Goal: Transaction & Acquisition: Purchase product/service

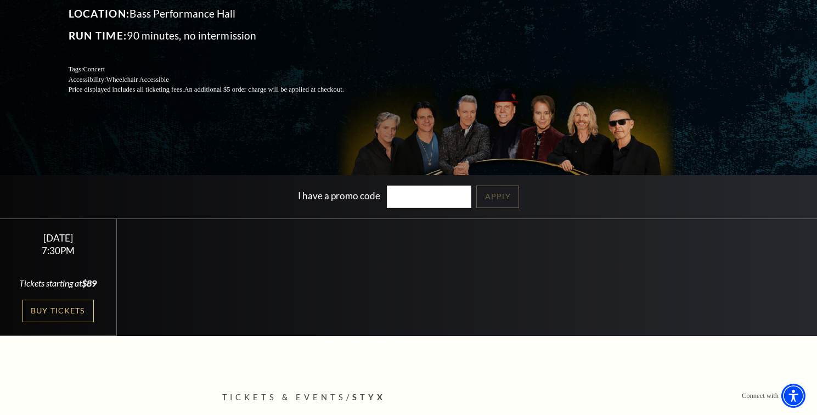
scroll to position [150, 0]
click at [63, 322] on link "Buy Tickets" at bounding box center [58, 311] width 71 height 23
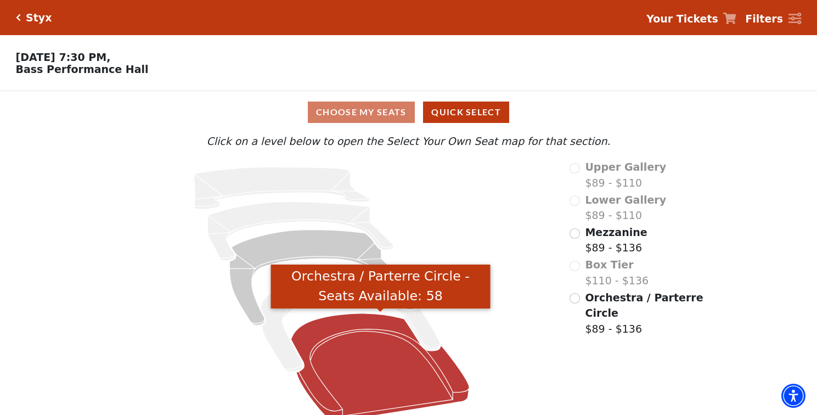
click at [378, 368] on icon "Orchestra / Parterre Circle - Seats Available: 58" at bounding box center [380, 367] width 178 height 108
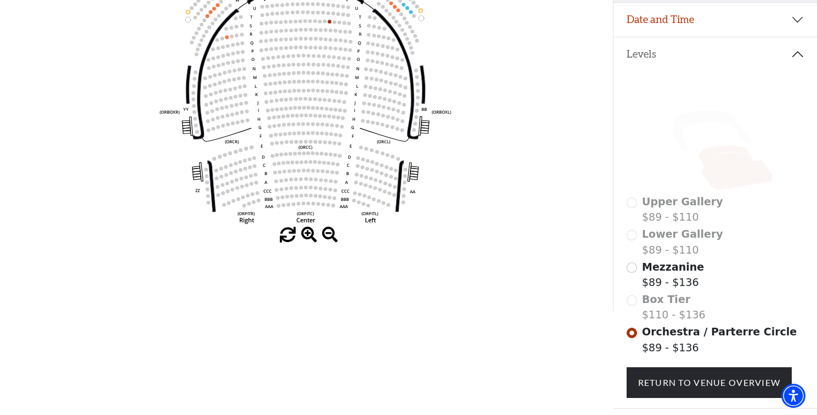
scroll to position [195, 0]
click at [633, 266] on input "Mezzanine$89 - $136\a" at bounding box center [632, 267] width 10 height 10
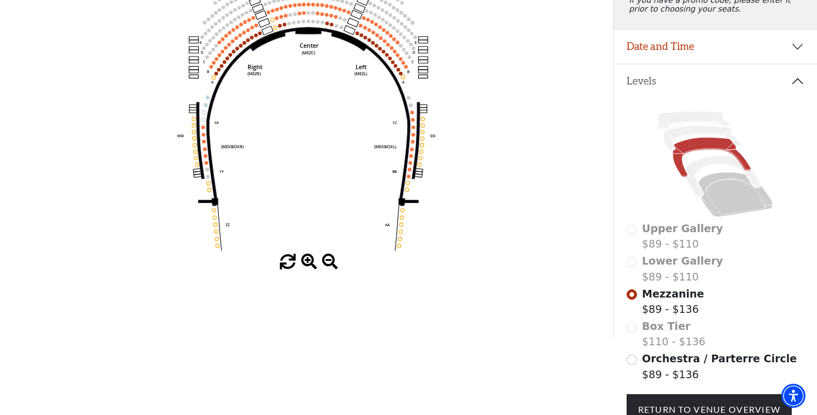
scroll to position [170, 0]
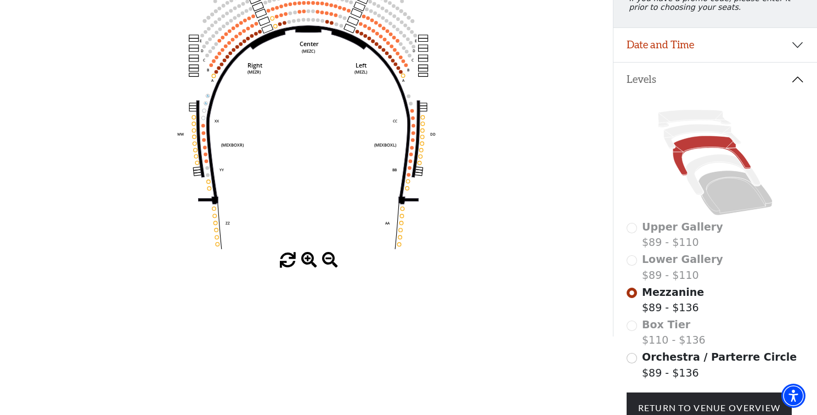
click at [632, 322] on div "Box Tier $110 - $136" at bounding box center [716, 332] width 178 height 31
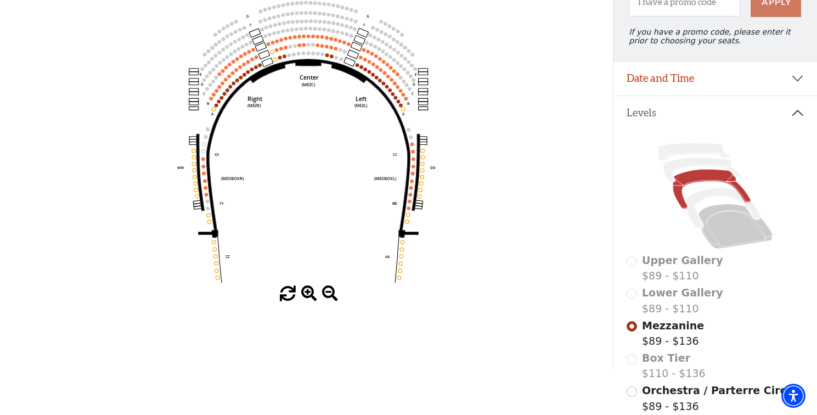
scroll to position [137, 0]
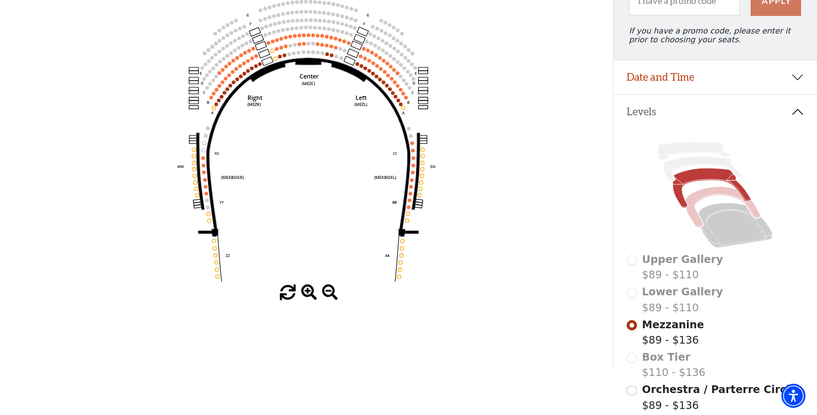
click at [705, 193] on icon at bounding box center [723, 207] width 75 height 41
click at [726, 222] on icon at bounding box center [736, 225] width 74 height 45
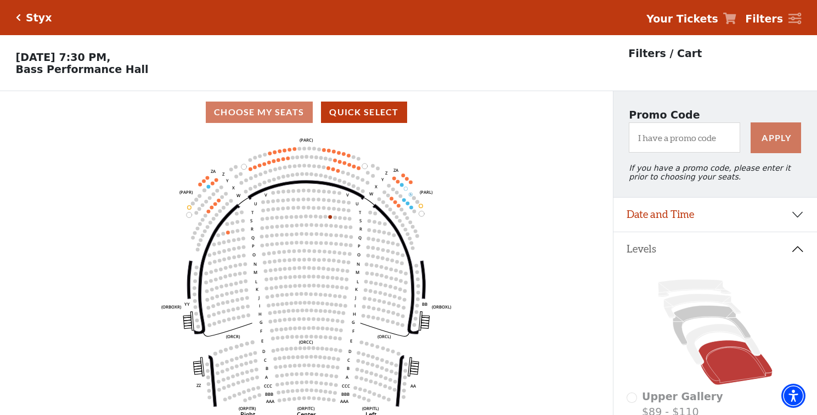
scroll to position [9, 0]
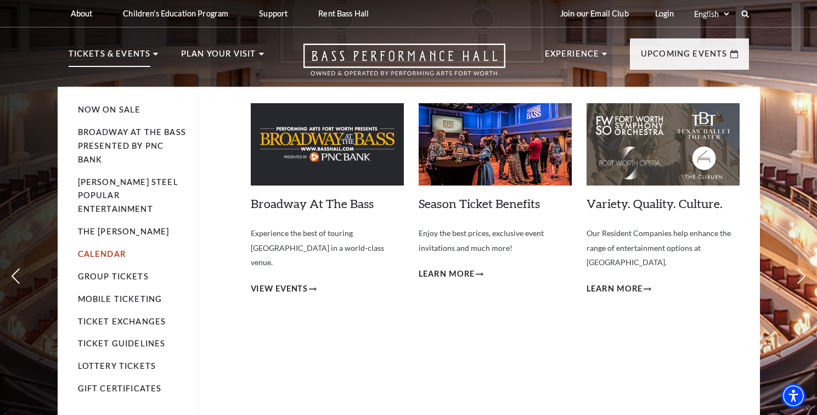
click at [99, 249] on link "Calendar" at bounding box center [102, 253] width 48 height 9
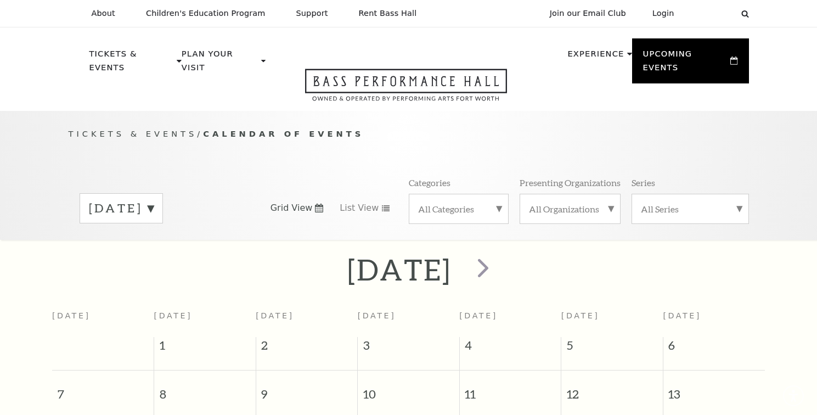
scroll to position [97, 0]
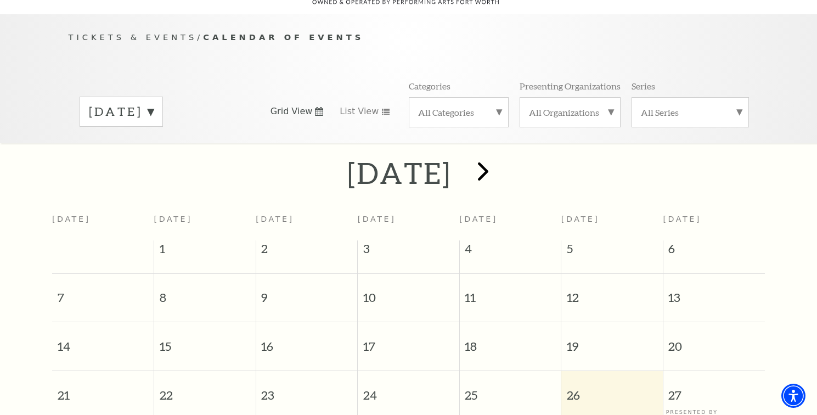
click at [499, 161] on span "next" at bounding box center [483, 170] width 31 height 31
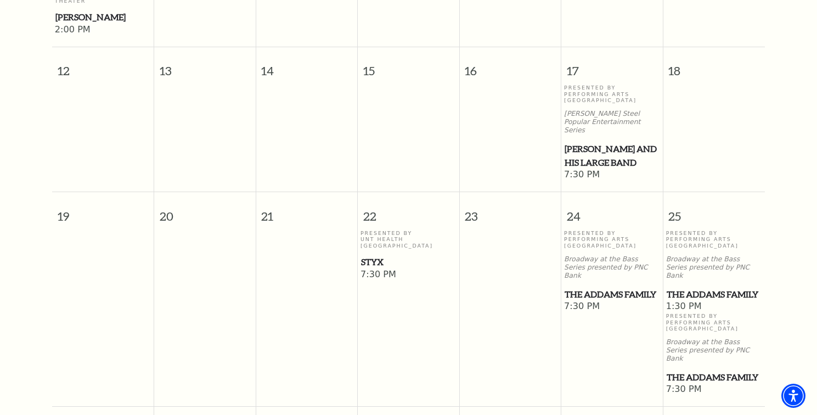
scroll to position [591, 0]
click at [376, 254] on span "Styx" at bounding box center [408, 261] width 95 height 14
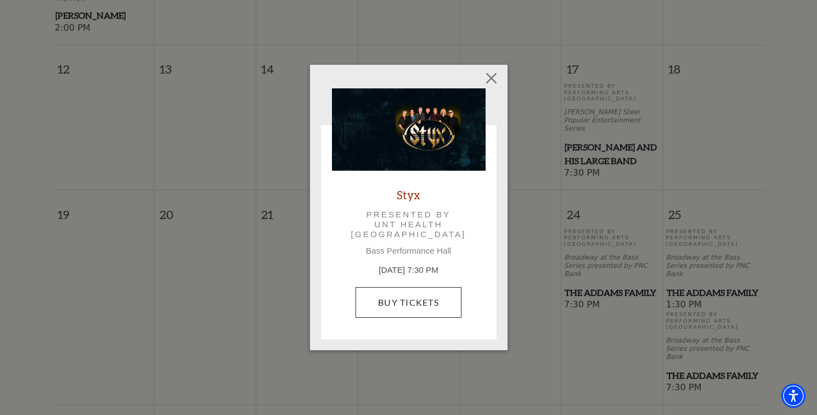
click at [385, 301] on link "Buy Tickets" at bounding box center [409, 302] width 106 height 31
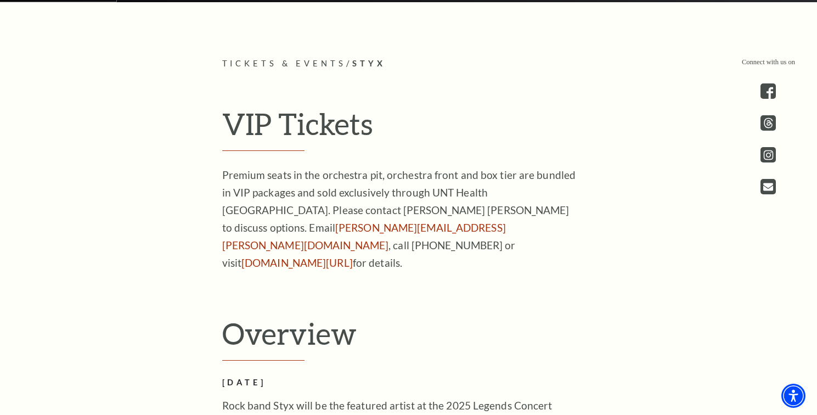
scroll to position [483, 0]
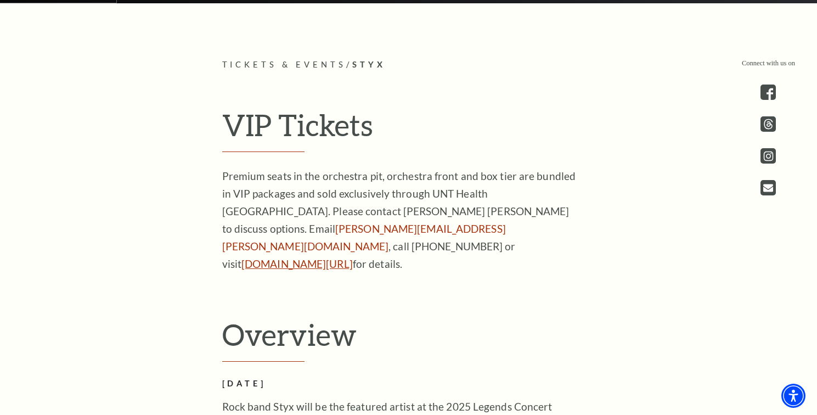
click at [242, 257] on link "[DOMAIN_NAME][URL]" at bounding box center [297, 263] width 111 height 13
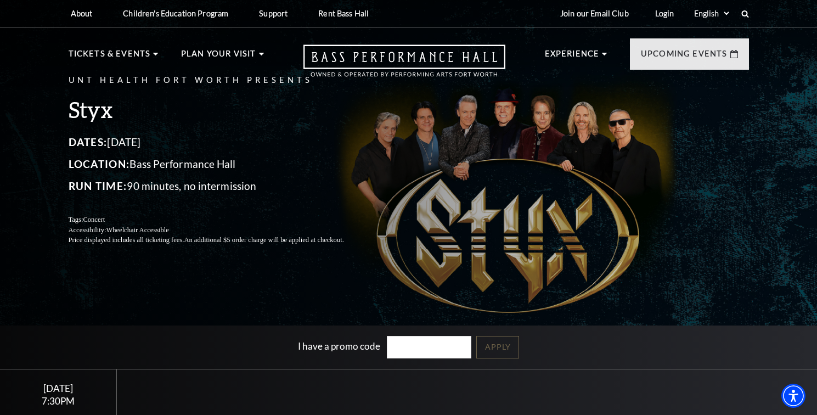
click at [406, 351] on input "I have a promo code" at bounding box center [429, 347] width 85 height 23
type input "LEGENDS"
click at [495, 344] on link "Apply" at bounding box center [497, 347] width 43 height 23
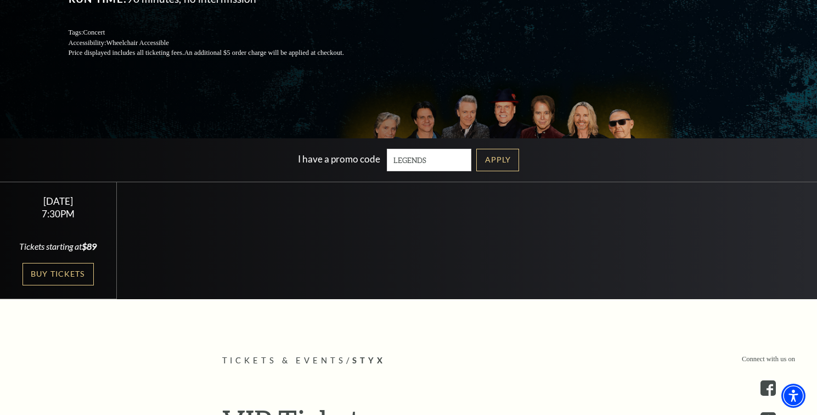
scroll to position [191, 0]
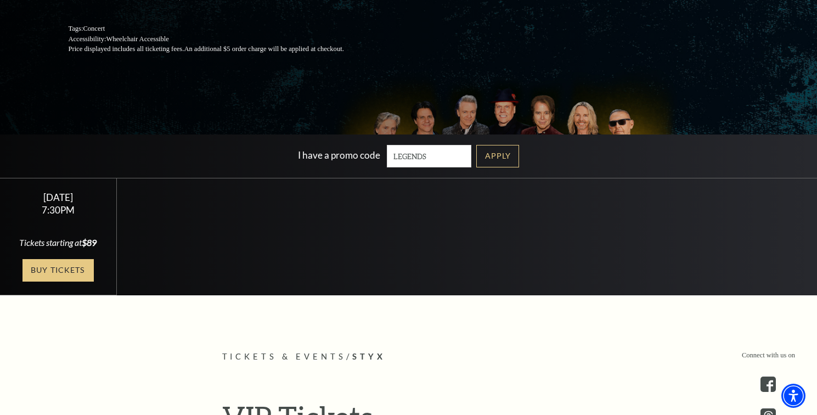
click at [69, 282] on link "Buy Tickets" at bounding box center [58, 270] width 71 height 23
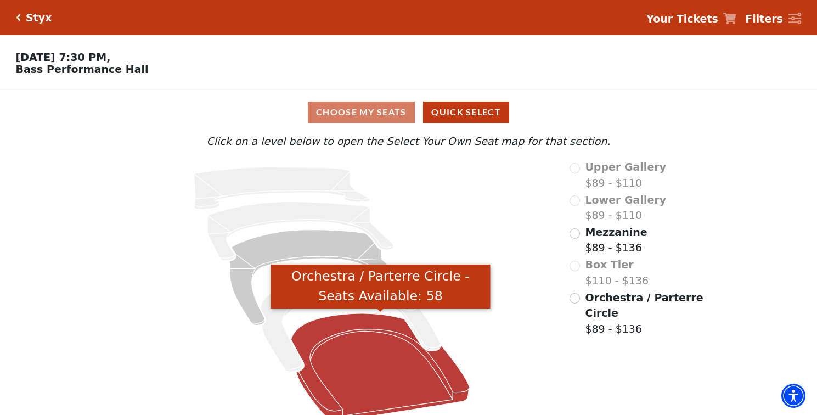
click at [340, 338] on icon "Orchestra / Parterre Circle - Seats Available: 58" at bounding box center [380, 367] width 178 height 108
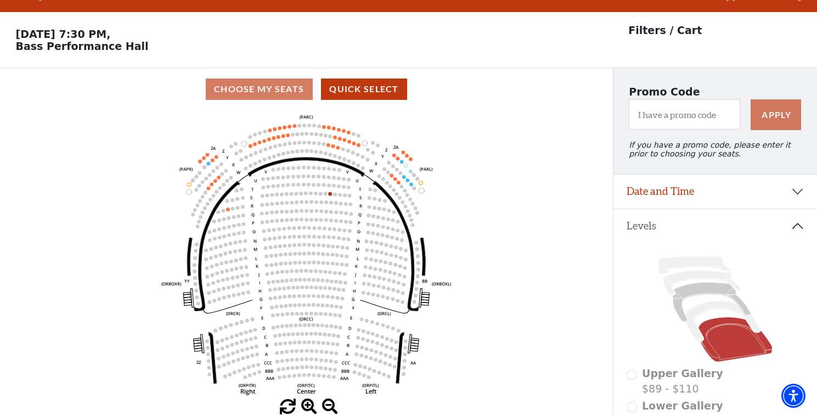
scroll to position [25, 0]
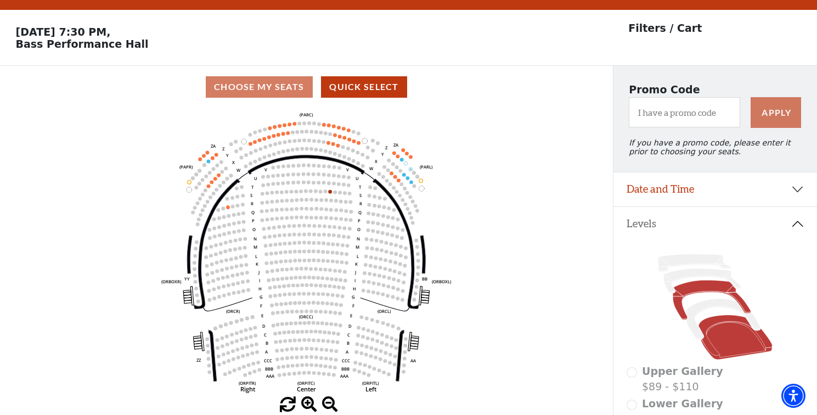
click at [687, 291] on icon at bounding box center [712, 301] width 78 height 40
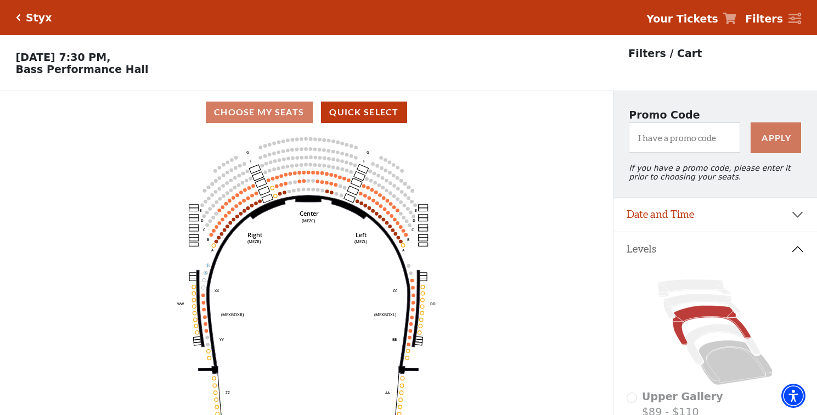
scroll to position [0, 0]
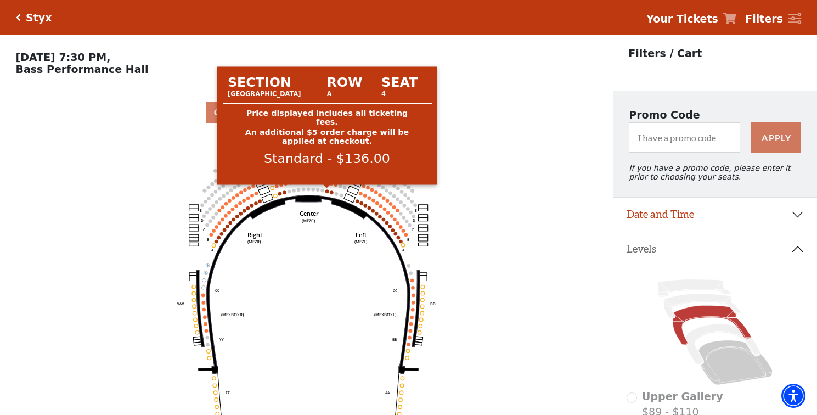
click at [327, 192] on circle at bounding box center [328, 191] width 4 height 4
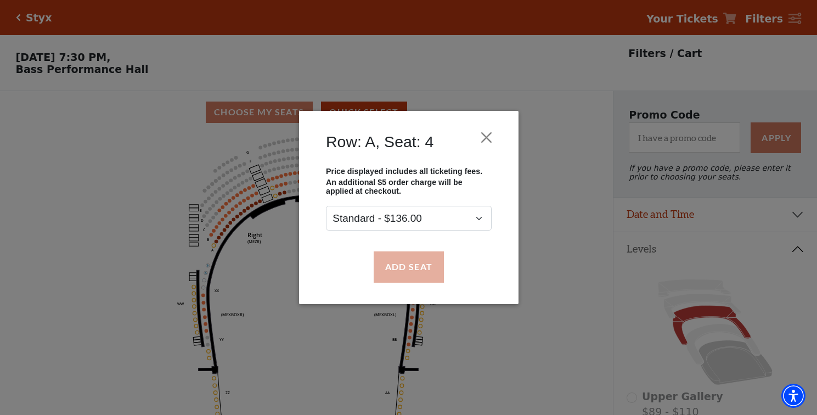
click at [401, 265] on button "Add Seat" at bounding box center [408, 266] width 70 height 31
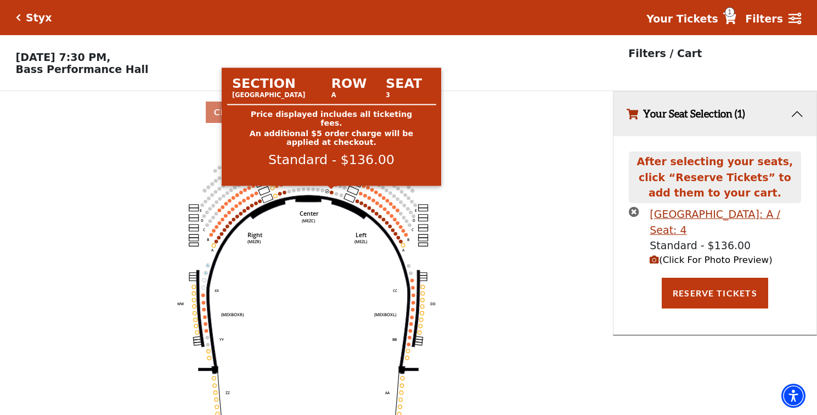
click at [333, 192] on circle at bounding box center [332, 192] width 4 height 4
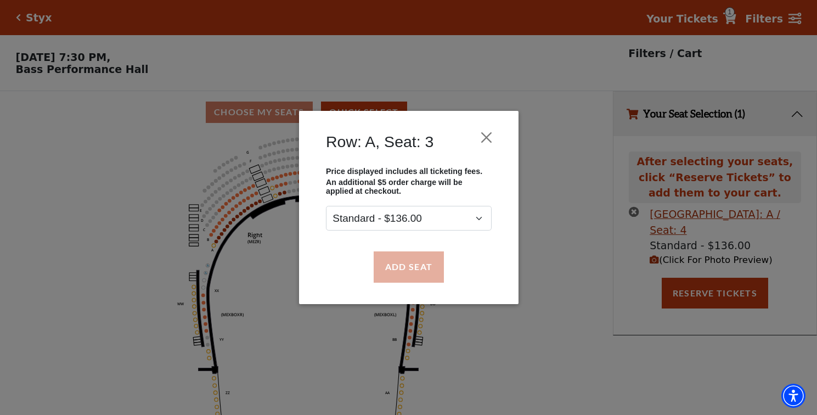
click at [405, 266] on button "Add Seat" at bounding box center [408, 266] width 70 height 31
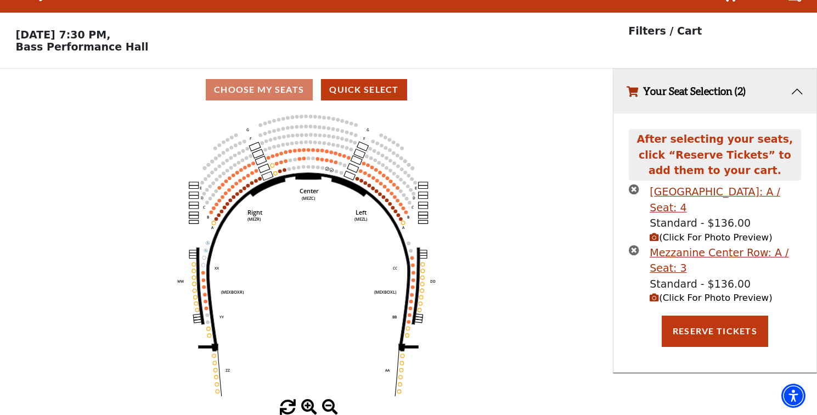
scroll to position [23, 0]
click at [699, 332] on button "Reserve Tickets" at bounding box center [715, 331] width 106 height 31
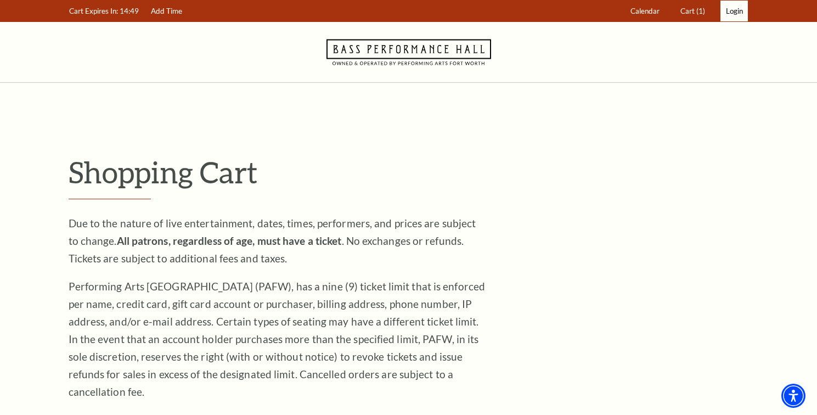
click at [734, 15] on link "Login" at bounding box center [734, 11] width 27 height 21
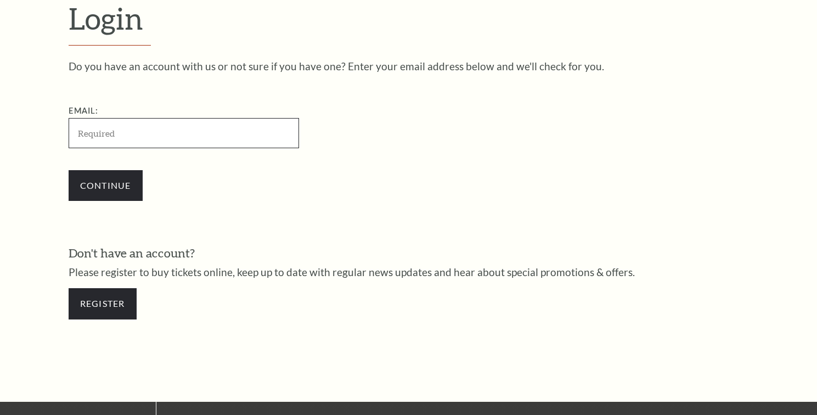
scroll to position [321, 0]
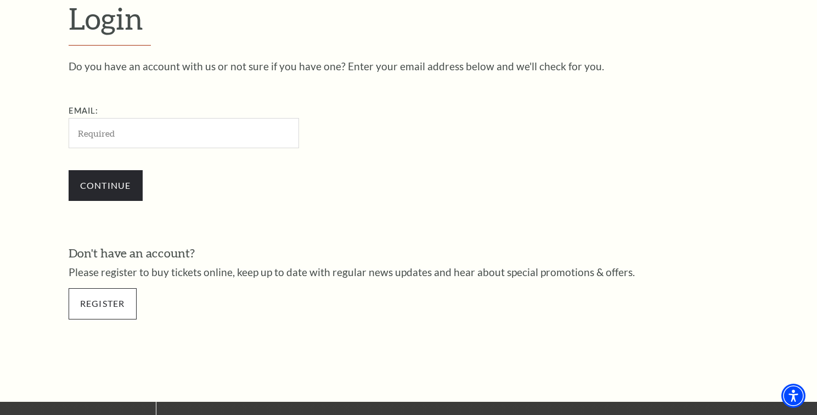
click at [104, 307] on link "Register" at bounding box center [103, 303] width 68 height 31
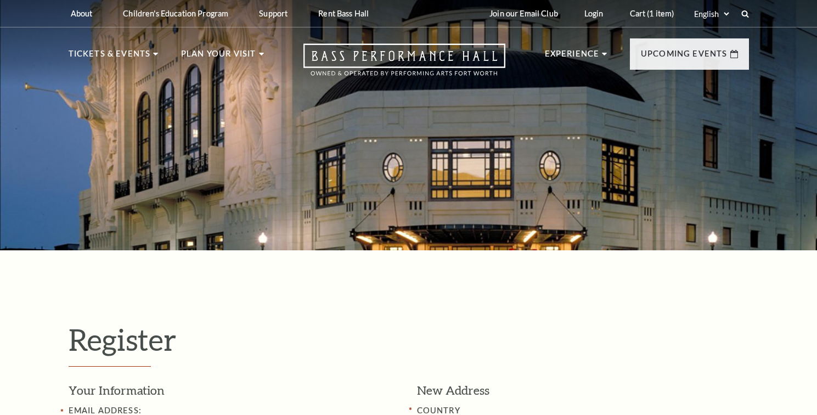
select select "1"
select select "[GEOGRAPHIC_DATA]"
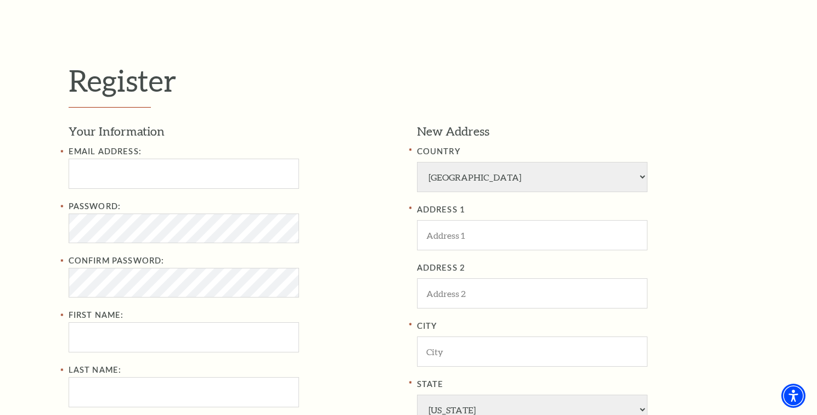
scroll to position [271, 0]
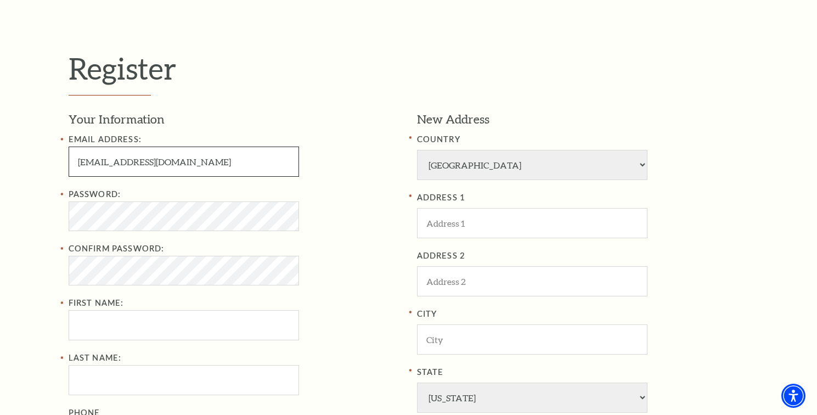
type input "[EMAIL_ADDRESS][DOMAIN_NAME]"
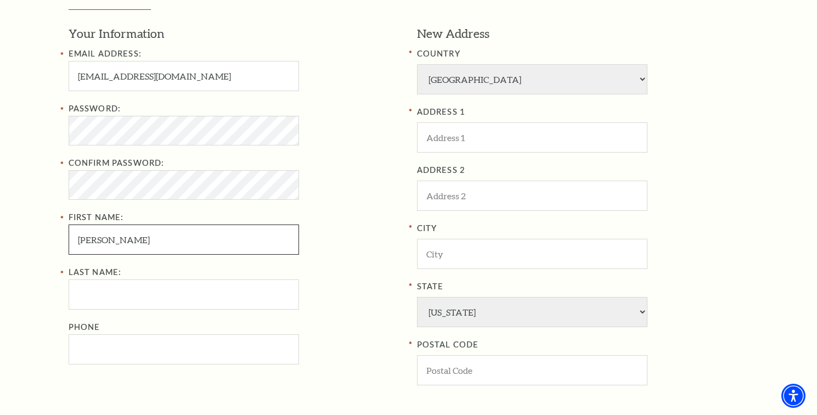
scroll to position [358, 0]
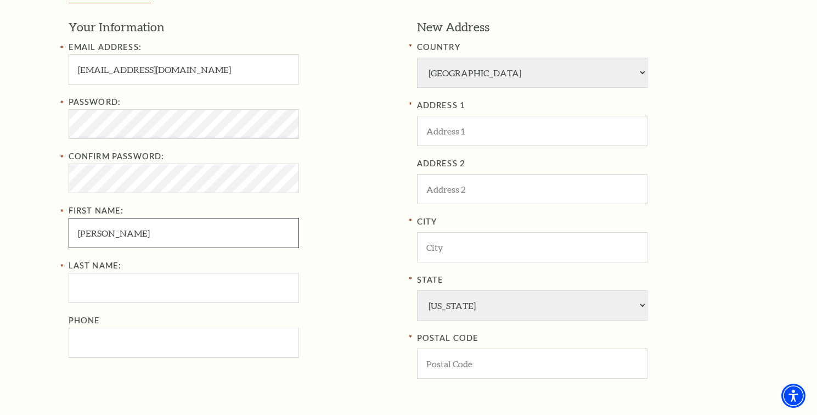
type input "[PERSON_NAME]"
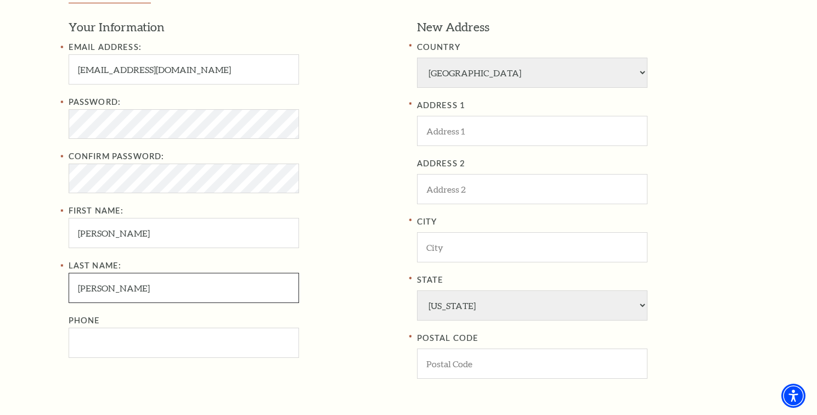
type input "[PERSON_NAME]"
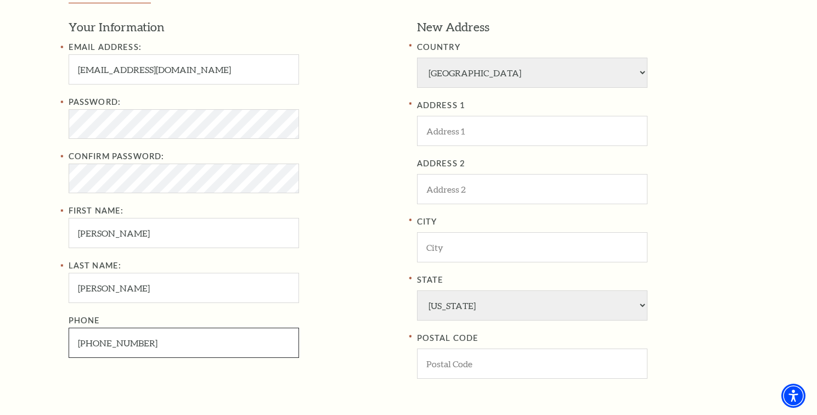
type input "[PHONE_NUMBER]"
type input "12435 [PERSON_NAME]"
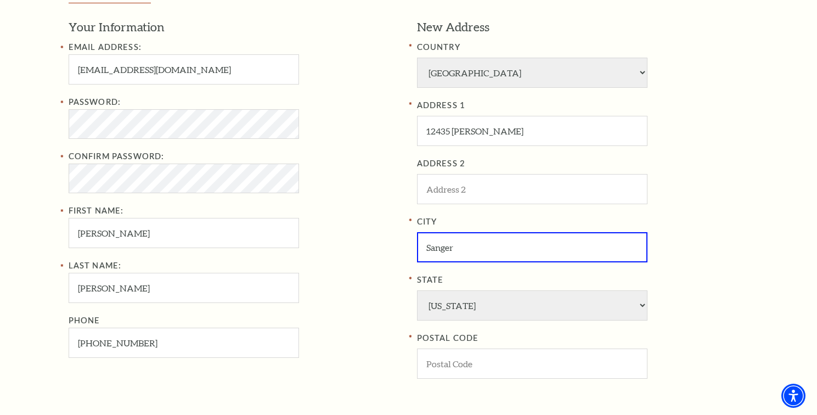
type input "Sanger"
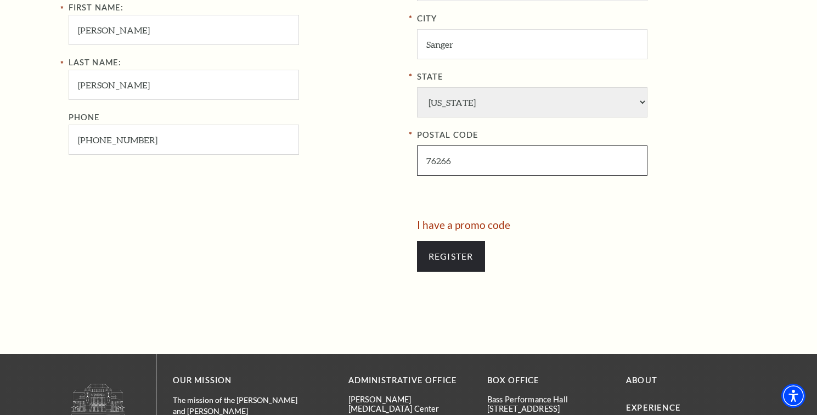
scroll to position [562, 0]
type input "76266"
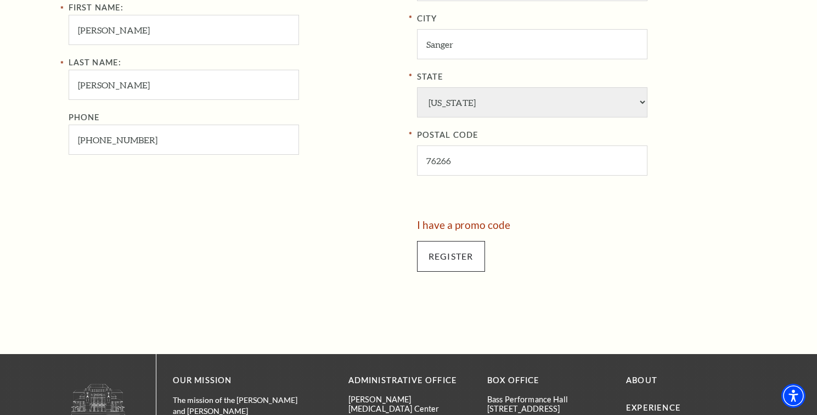
click at [452, 241] on input "Register" at bounding box center [451, 256] width 68 height 31
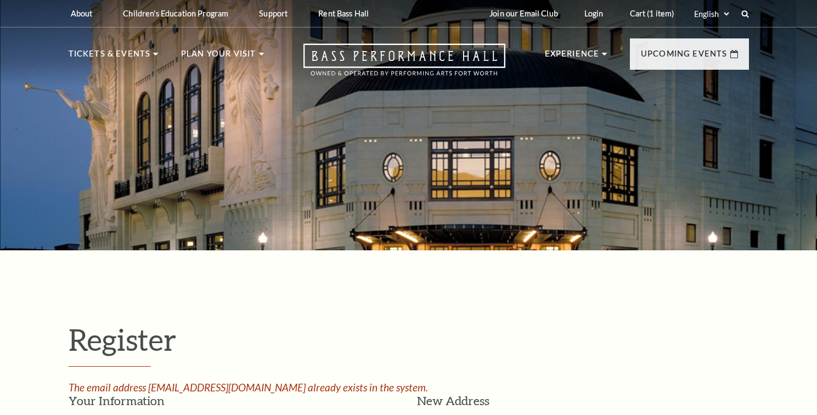
select select "1"
select select "[GEOGRAPHIC_DATA]"
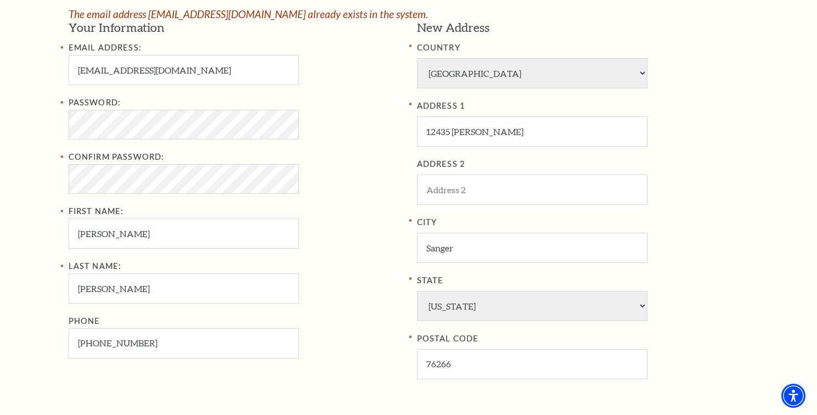
scroll to position [373, 0]
type input "petkusm66@gmail.com"
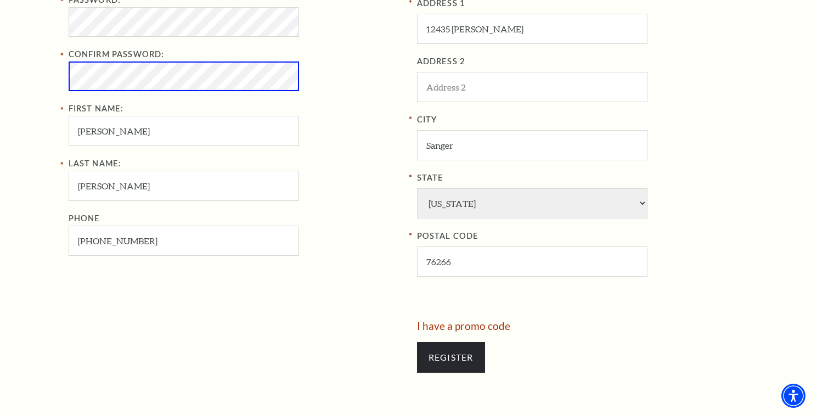
scroll to position [472, 0]
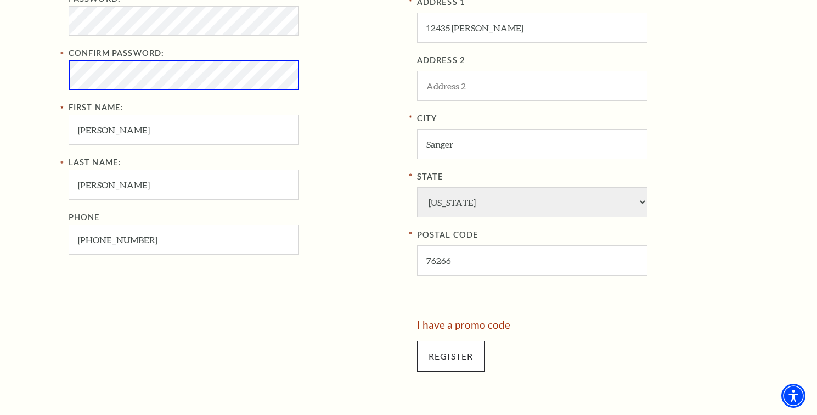
click at [442, 341] on input "Register" at bounding box center [451, 356] width 68 height 31
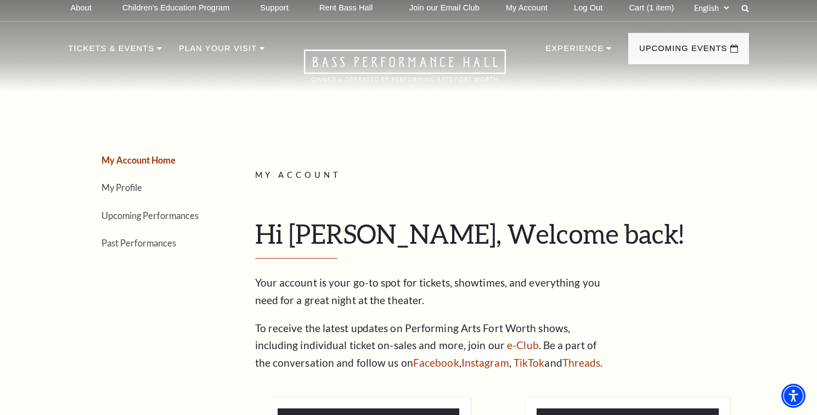
scroll to position [5, 0]
click at [638, 7] on link "Cart (1 item)" at bounding box center [651, 8] width 63 height 27
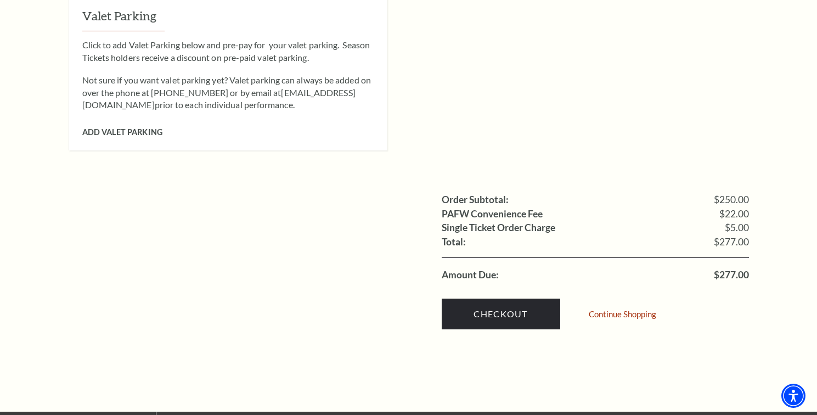
scroll to position [996, 0]
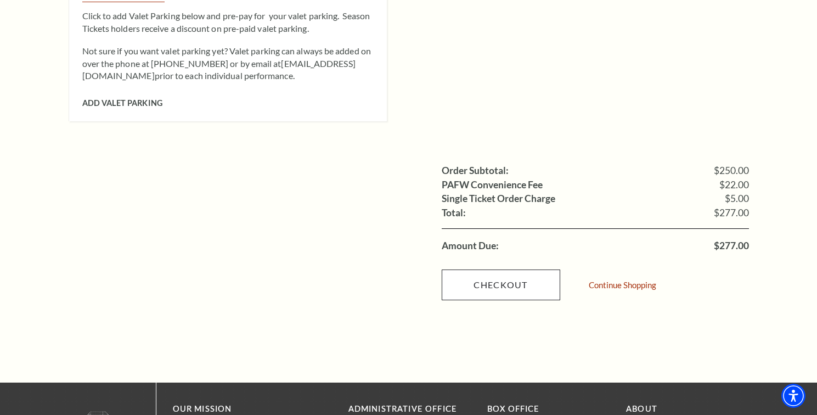
click at [501, 270] on link "Checkout" at bounding box center [501, 285] width 119 height 31
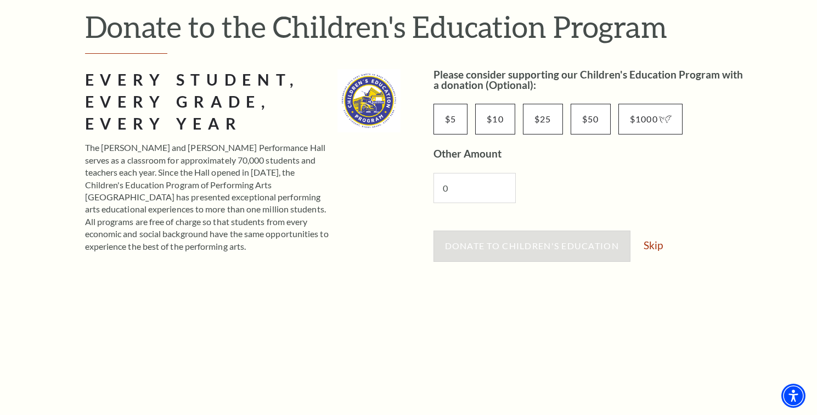
scroll to position [130, 0]
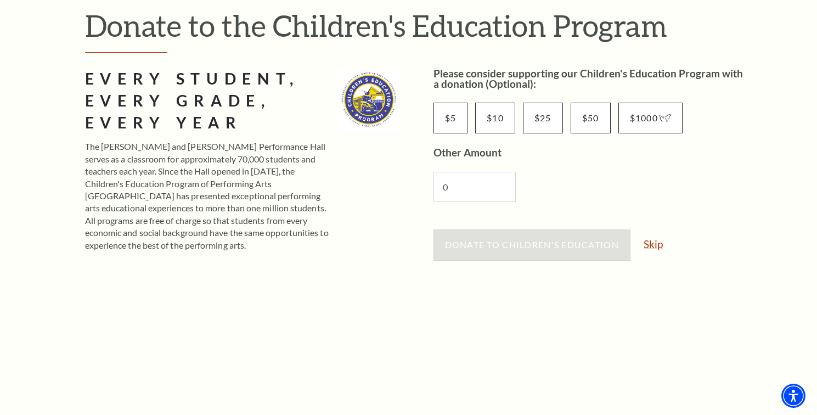
click at [653, 246] on link "Skip" at bounding box center [653, 244] width 19 height 10
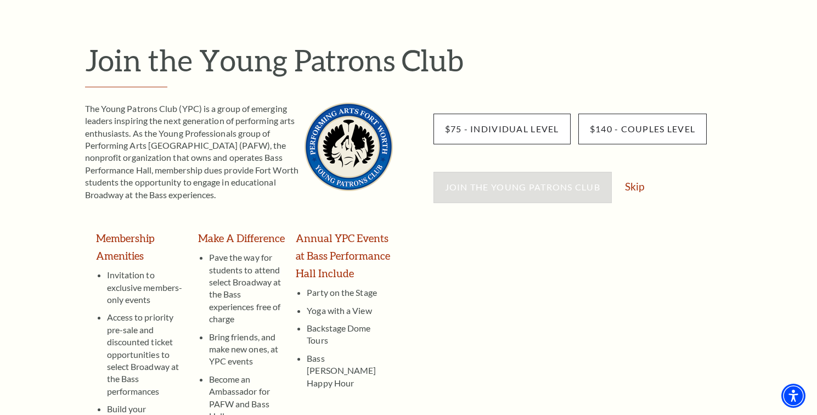
scroll to position [97, 0]
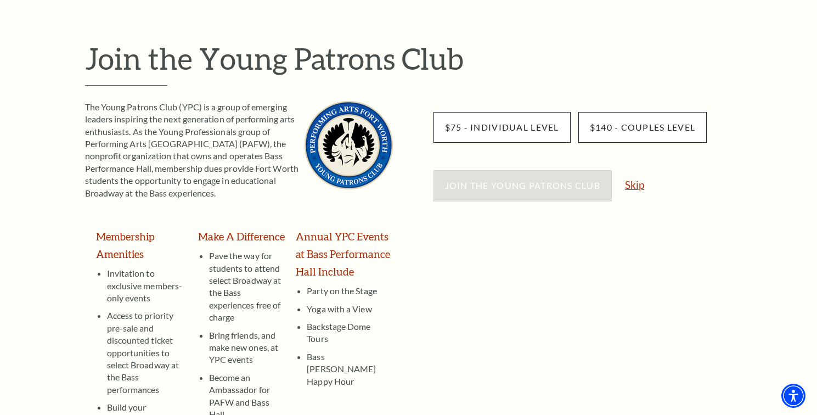
click at [637, 186] on link "Skip" at bounding box center [634, 185] width 19 height 10
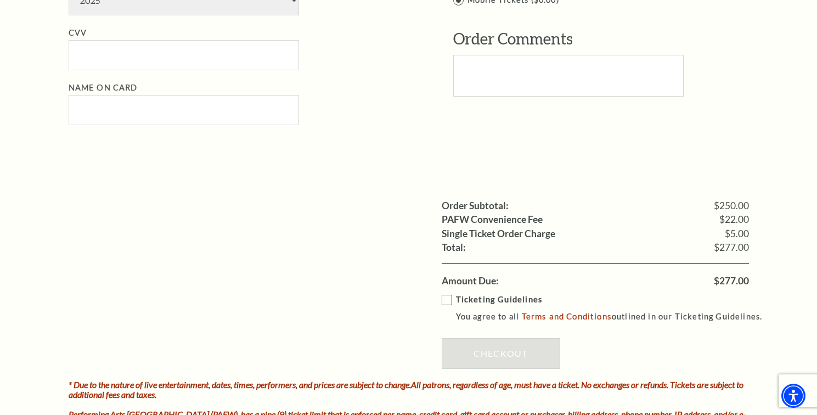
scroll to position [821, 0]
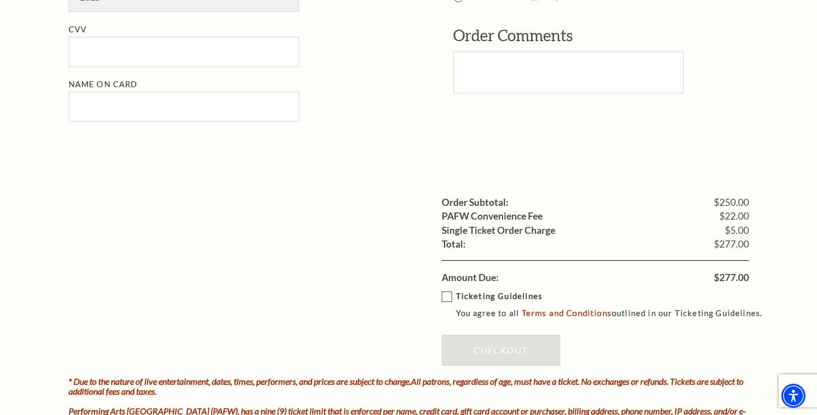
click at [445, 290] on label "Ticketing Guidelines You agree to all Terms and Conditions outlined in our Tick…" at bounding box center [607, 305] width 331 height 30
click at [0, 0] on input "Ticketing Guidelines You agree to all Terms and Conditions outlined in our Tick…" at bounding box center [0, 0] width 0 height 0
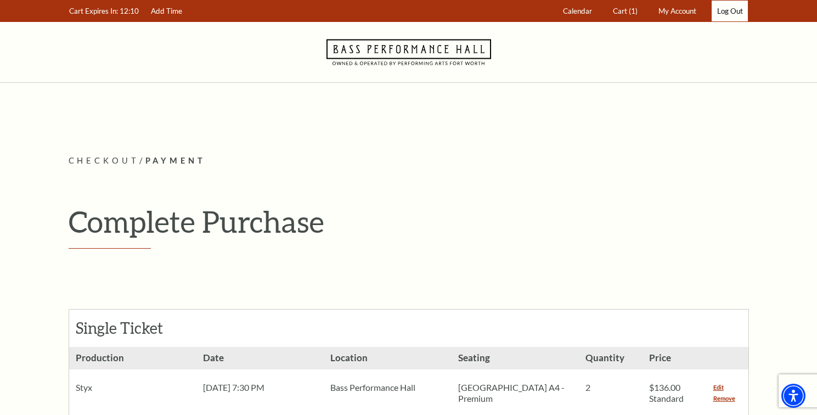
scroll to position [0, 0]
click at [733, 13] on link "Log Out" at bounding box center [730, 11] width 36 height 21
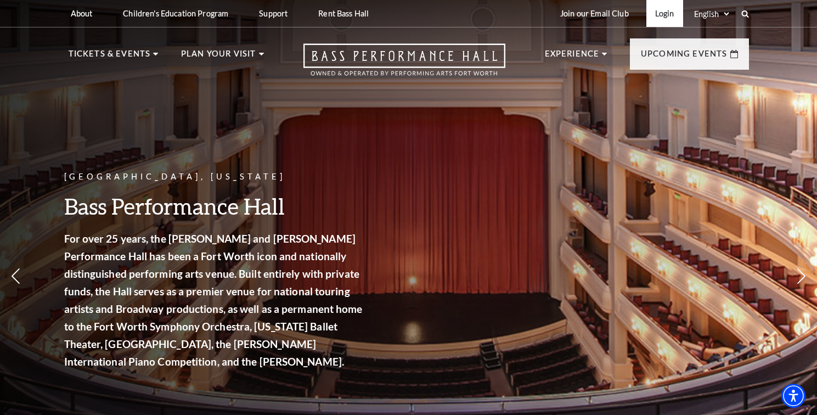
click at [663, 16] on link "Login" at bounding box center [665, 13] width 37 height 27
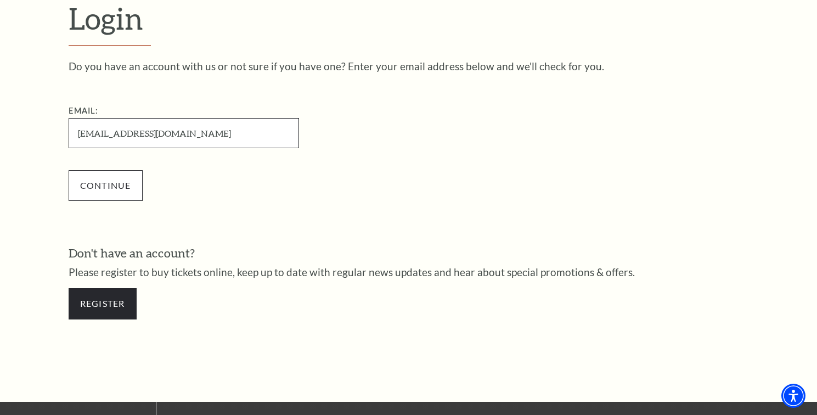
type input "[EMAIL_ADDRESS][DOMAIN_NAME]"
click at [117, 184] on input "Continue" at bounding box center [106, 185] width 74 height 31
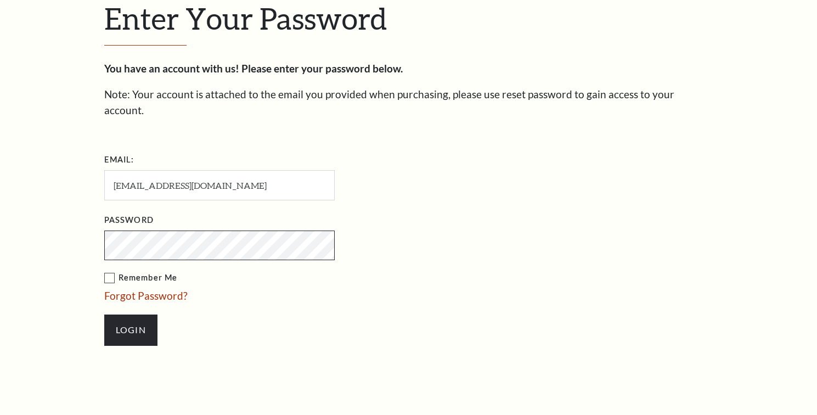
scroll to position [332, 0]
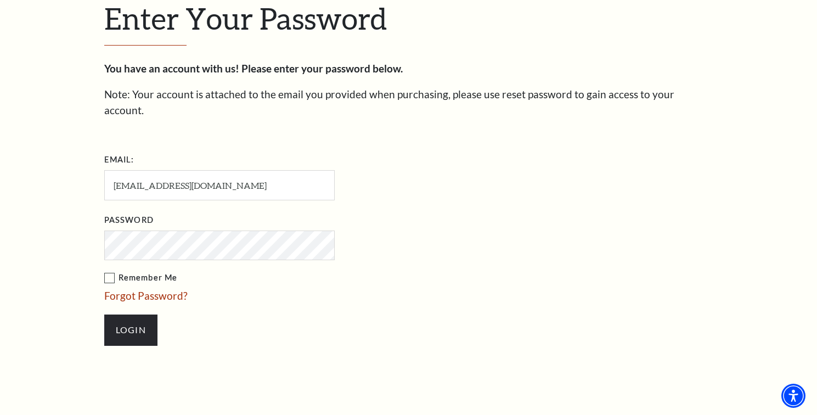
click at [110, 271] on label "Remember Me" at bounding box center [274, 278] width 340 height 14
click at [0, 0] on input "Remember Me" at bounding box center [0, 0] width 0 height 0
click at [124, 315] on input "Login" at bounding box center [130, 330] width 53 height 31
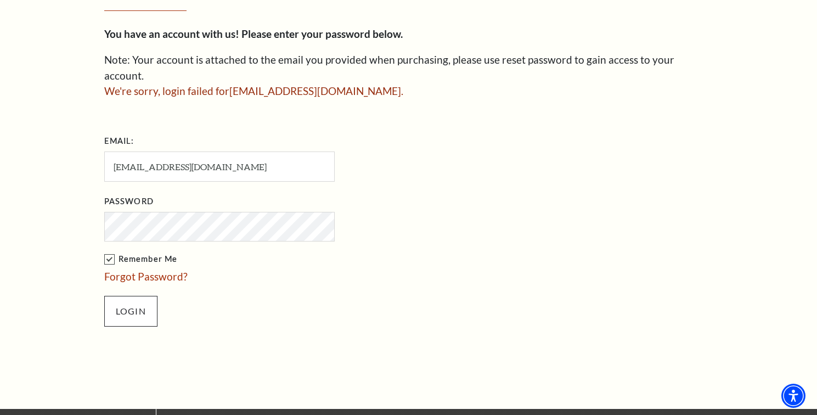
click at [137, 296] on input "Login" at bounding box center [130, 311] width 53 height 31
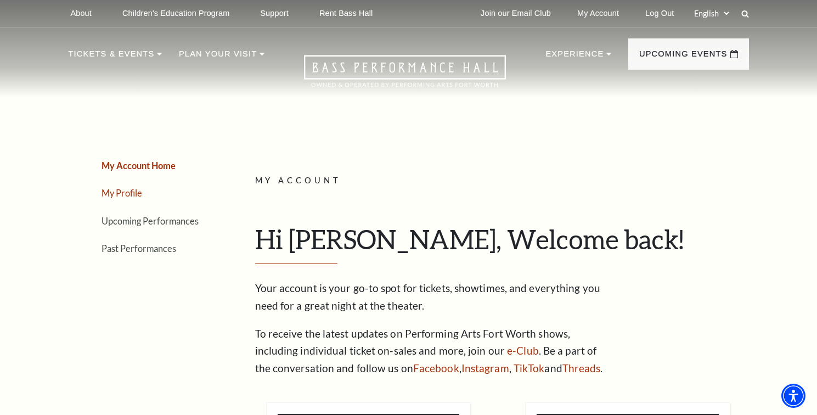
click at [119, 192] on link "My Profile" at bounding box center [122, 193] width 41 height 10
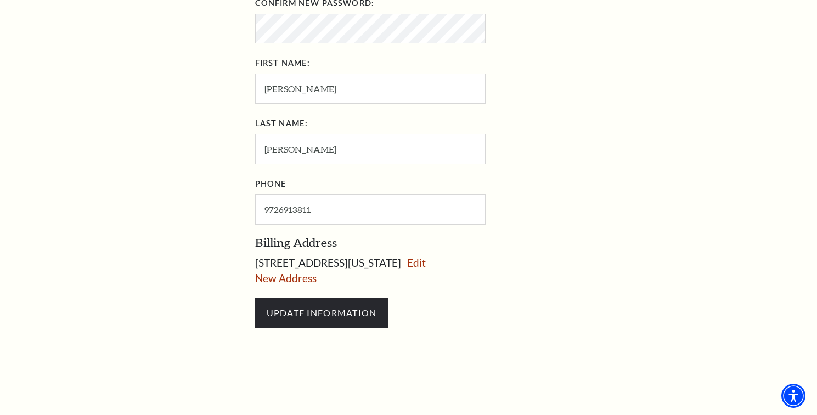
scroll to position [515, 0]
click at [300, 272] on link "New Address" at bounding box center [285, 278] width 61 height 13
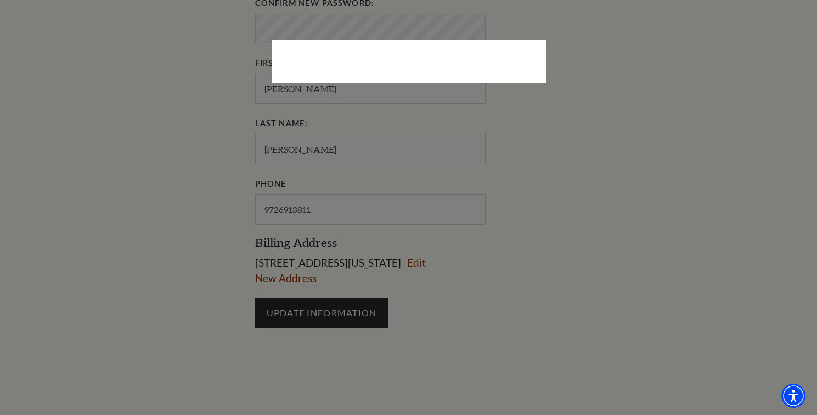
select select "1"
select select "TX"
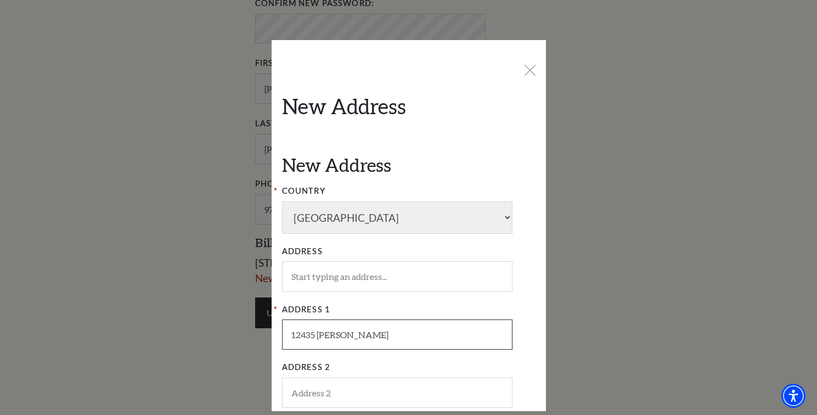
type input "12435 Metz Rd"
click at [452, 264] on input "Address" at bounding box center [397, 276] width 231 height 30
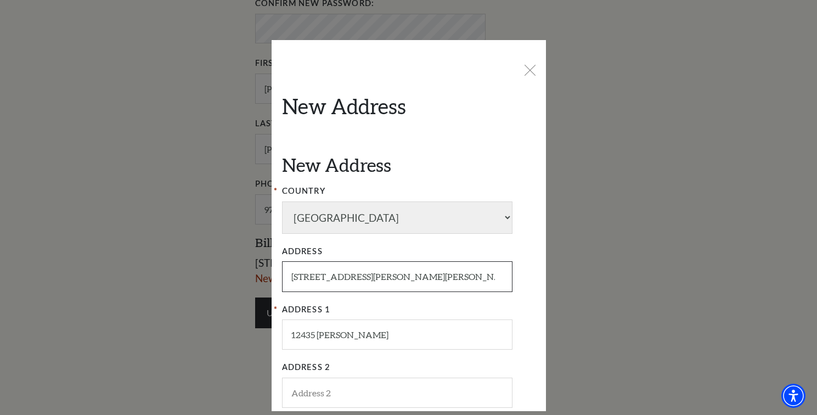
type input "12435 Metz Rd Sanger TX 76266"
drag, startPoint x: 434, startPoint y: 261, endPoint x: 298, endPoint y: 240, distance: 138.4
click at [298, 245] on div "Address 12435 Metz Rd Sanger TX 76266 Address required" at bounding box center [409, 268] width 254 height 47
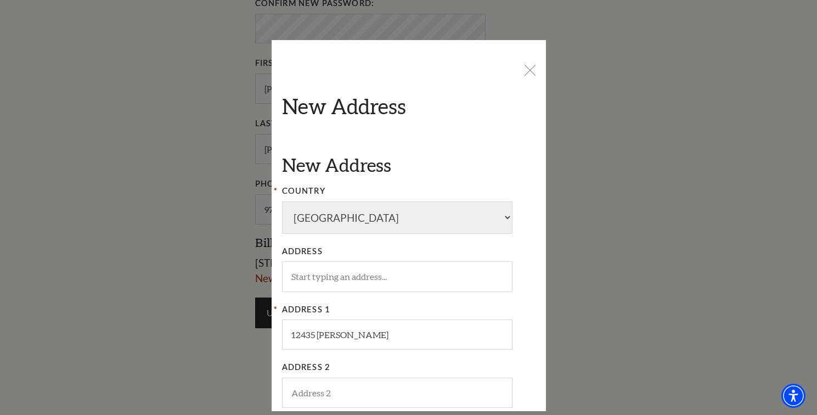
drag, startPoint x: 566, startPoint y: 211, endPoint x: 566, endPoint y: 196, distance: 14.8
click at [566, 204] on div "X New Address New Address COUNTRY Afghanistan Albania Algeria Andorra Angola An…" at bounding box center [408, 207] width 817 height 415
click at [530, 73] on icon at bounding box center [530, 71] width 14 height 14
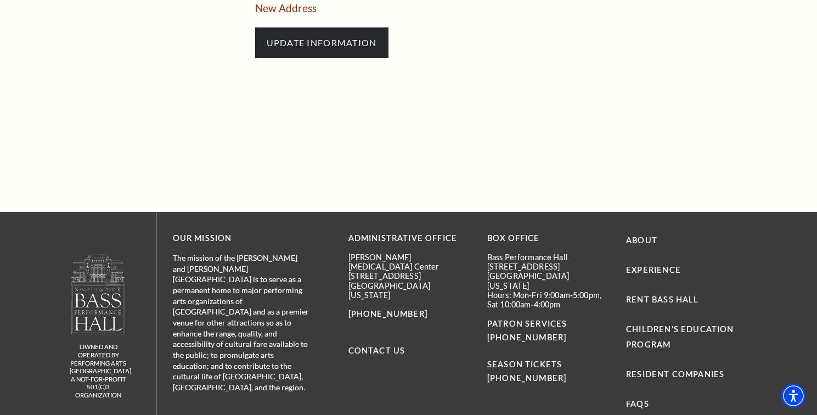
scroll to position [738, 0]
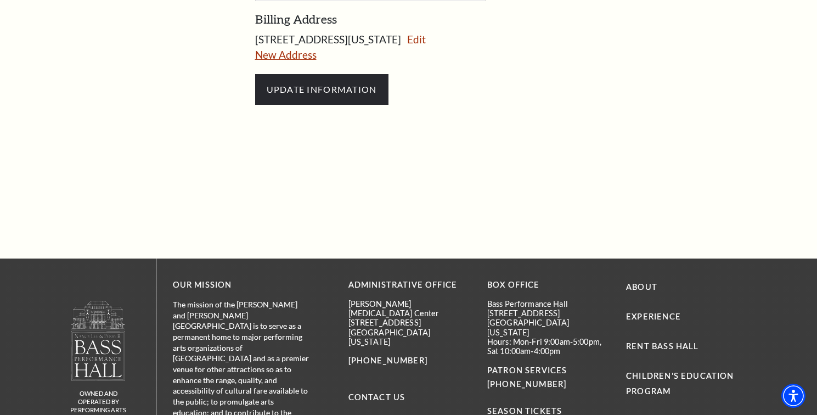
click at [288, 48] on link "New Address" at bounding box center [285, 54] width 61 height 13
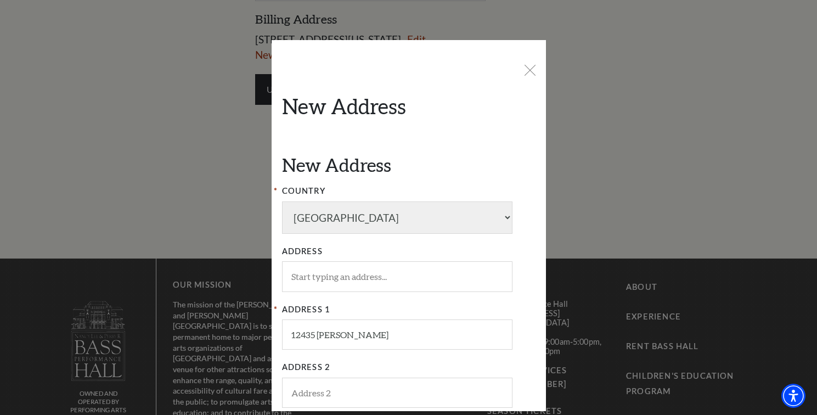
select select "1"
select select "TX"
click at [534, 70] on icon at bounding box center [530, 71] width 14 height 14
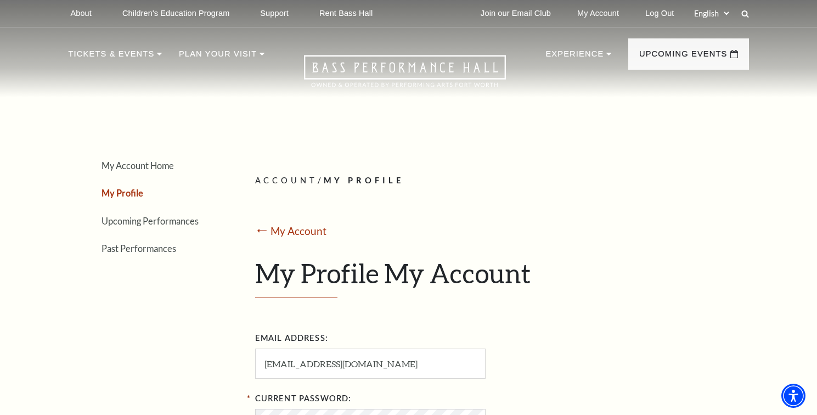
scroll to position [0, 0]
click at [655, 14] on link "Log Out" at bounding box center [660, 13] width 46 height 27
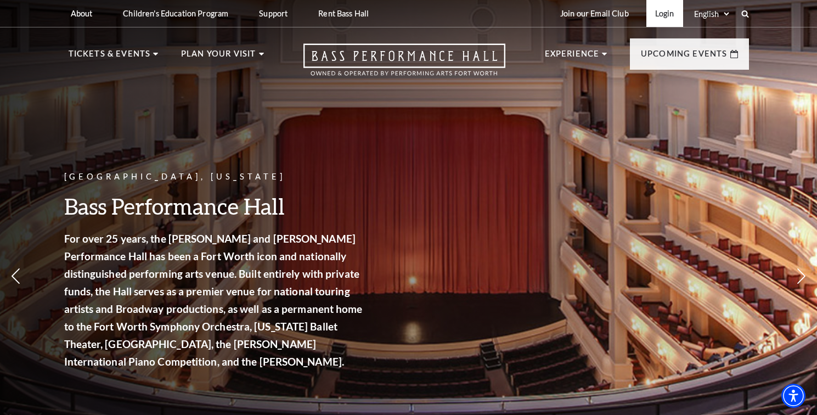
click at [664, 15] on link "Login" at bounding box center [665, 13] width 37 height 27
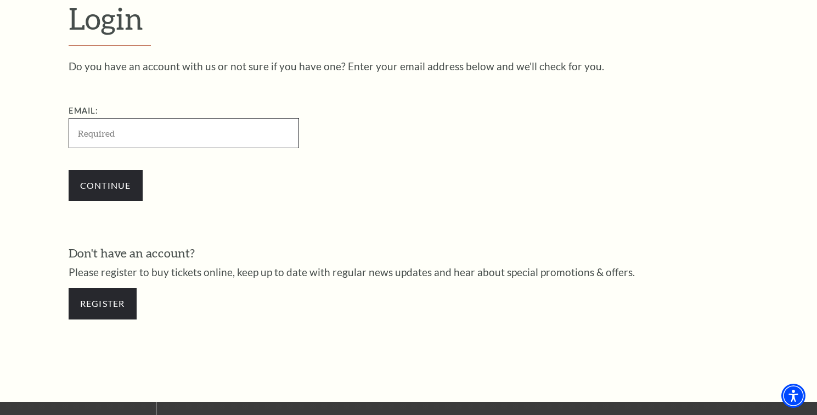
click at [186, 132] on input "Email:" at bounding box center [184, 133] width 231 height 30
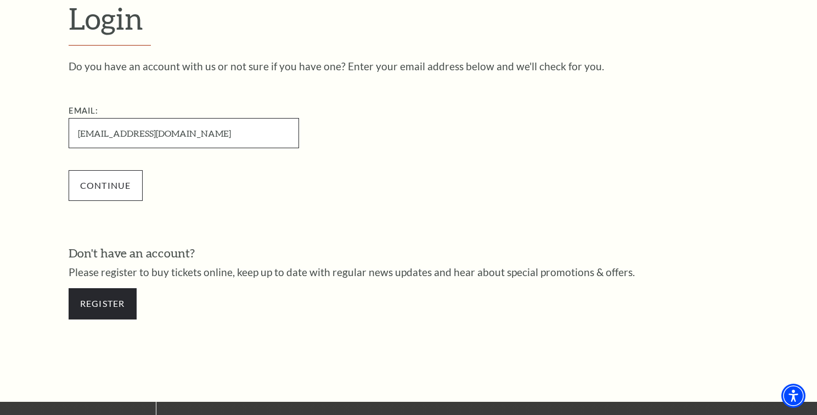
type input "[EMAIL_ADDRESS][DOMAIN_NAME]"
click at [106, 188] on input "Continue" at bounding box center [106, 185] width 74 height 31
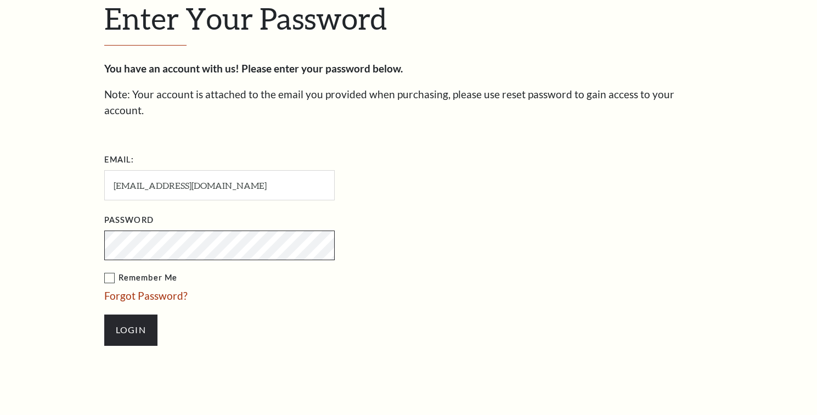
scroll to position [332, 0]
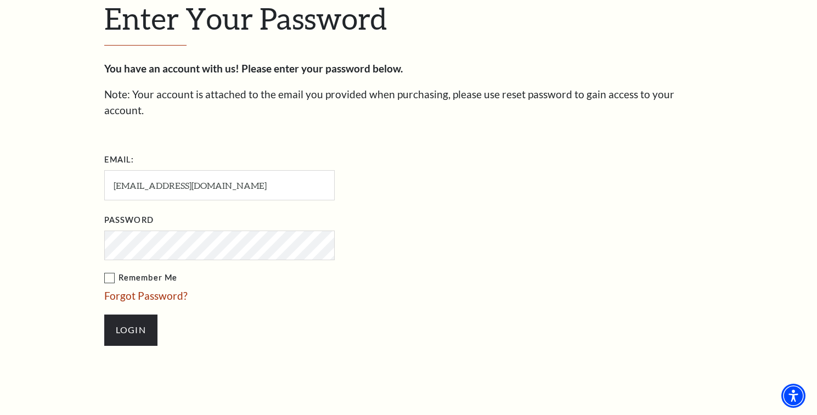
click at [110, 271] on label "Remember Me" at bounding box center [274, 278] width 340 height 14
click at [0, 0] on input "Remember Me" at bounding box center [0, 0] width 0 height 0
click at [127, 315] on input "Login" at bounding box center [130, 330] width 53 height 31
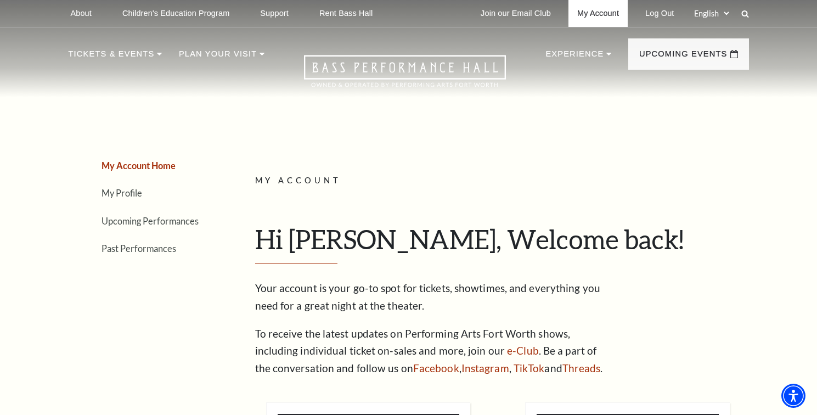
click at [597, 14] on link "My Account" at bounding box center [598, 13] width 59 height 27
click at [114, 193] on link "My Profile" at bounding box center [122, 193] width 41 height 10
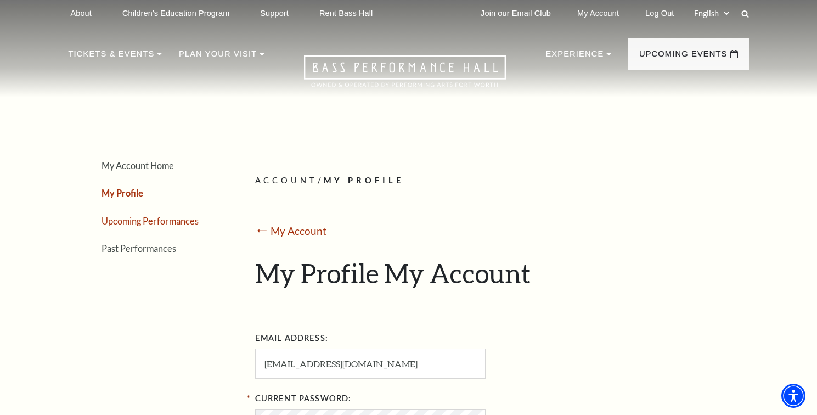
click at [138, 218] on link "Upcoming Performances" at bounding box center [150, 221] width 97 height 10
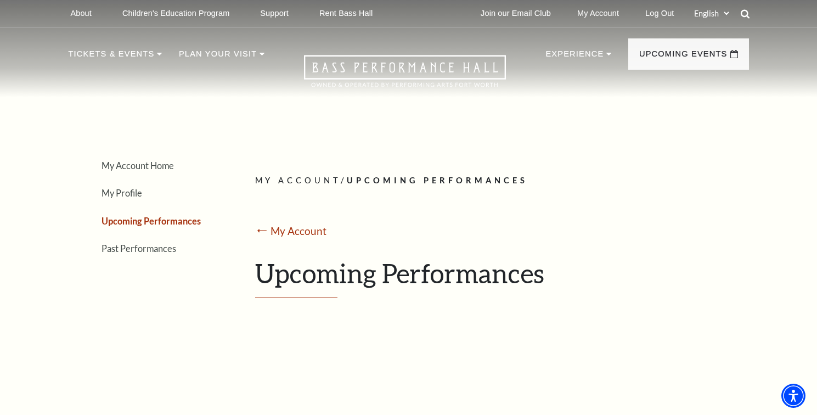
click at [747, 16] on icon at bounding box center [746, 14] width 10 height 10
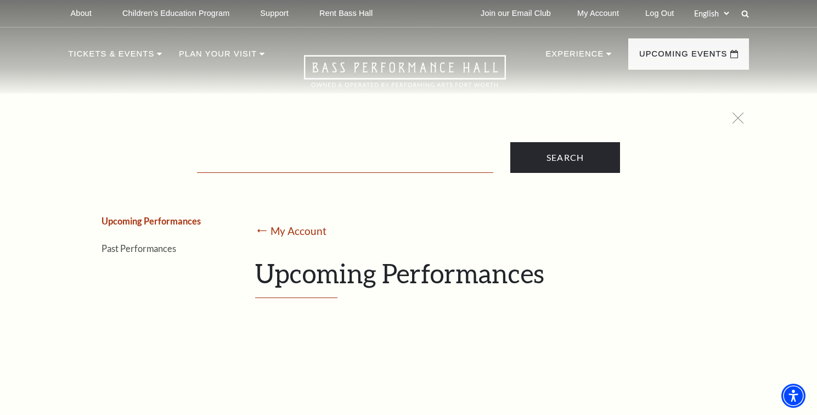
click at [416, 162] on input "Text field" at bounding box center [345, 161] width 296 height 23
type input "Styx"
click at [565, 157] on input "Search" at bounding box center [566, 157] width 110 height 31
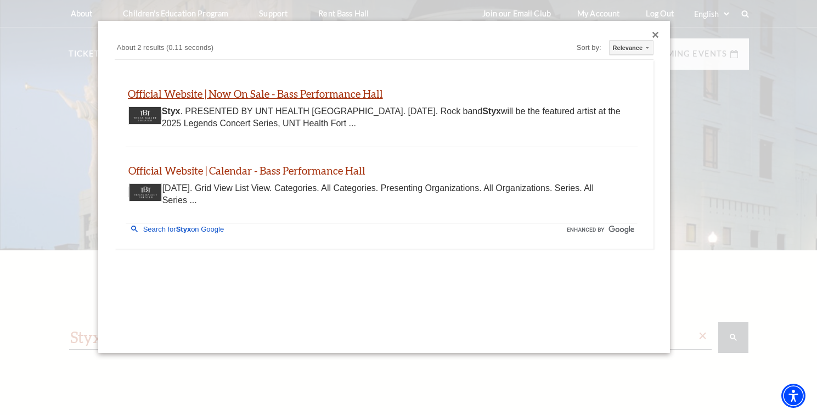
click at [313, 94] on link "Official Website | Now On Sale - Bass Performance Hall" at bounding box center [255, 93] width 255 height 13
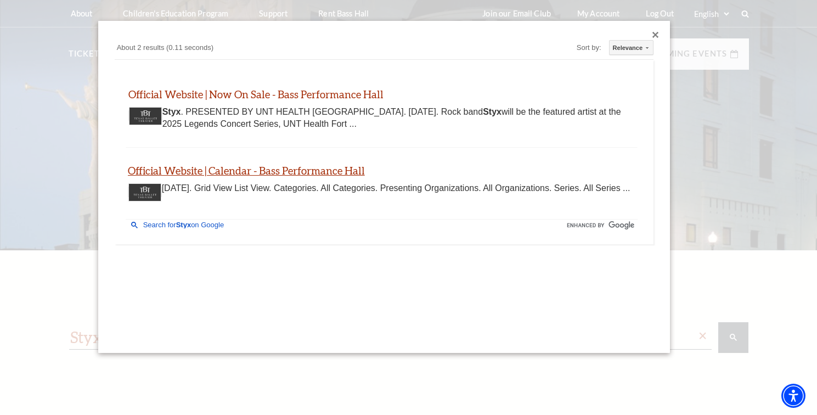
click at [311, 171] on link "Official Website | Calendar - Bass Performance Hall" at bounding box center [246, 170] width 237 height 13
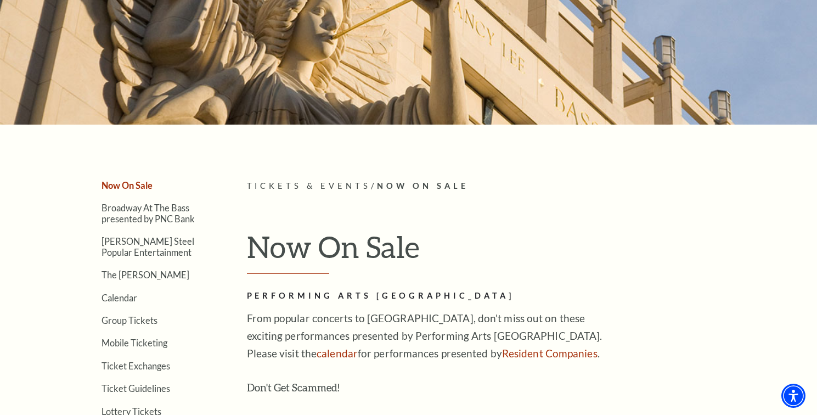
scroll to position [19, 0]
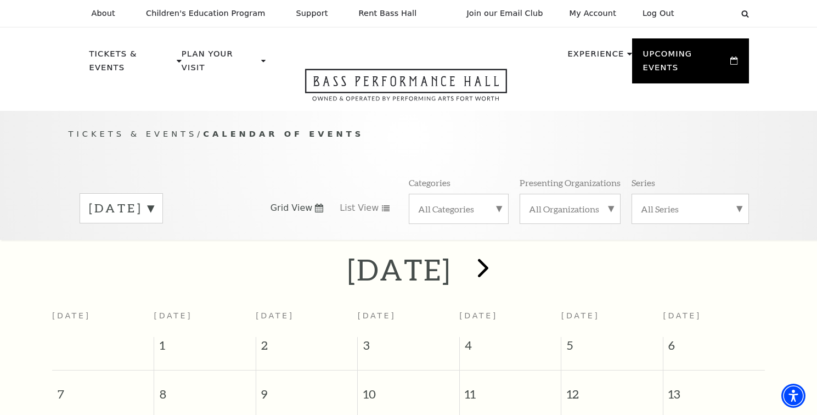
click at [499, 254] on span "next" at bounding box center [483, 267] width 31 height 31
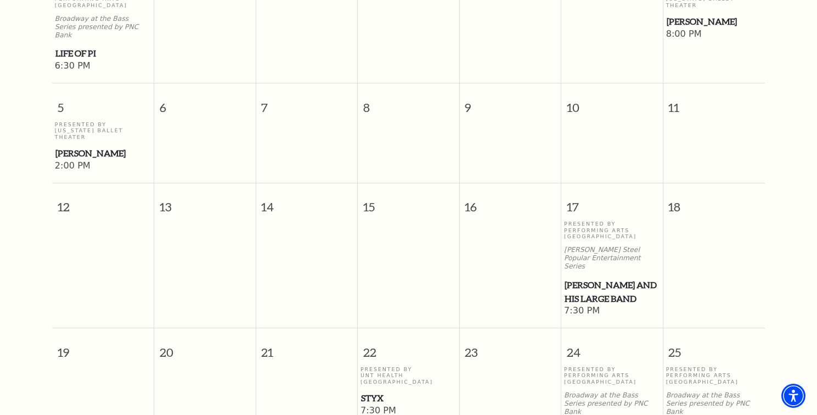
scroll to position [455, 0]
click at [369, 390] on span "Styx" at bounding box center [408, 397] width 95 height 14
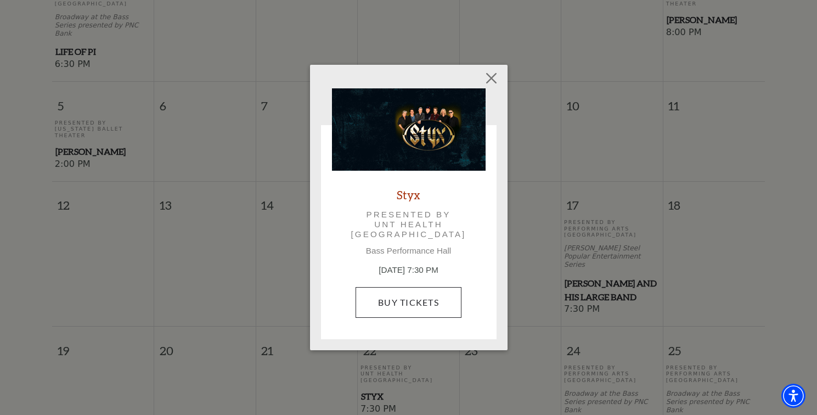
click at [391, 302] on link "Buy Tickets" at bounding box center [409, 302] width 106 height 31
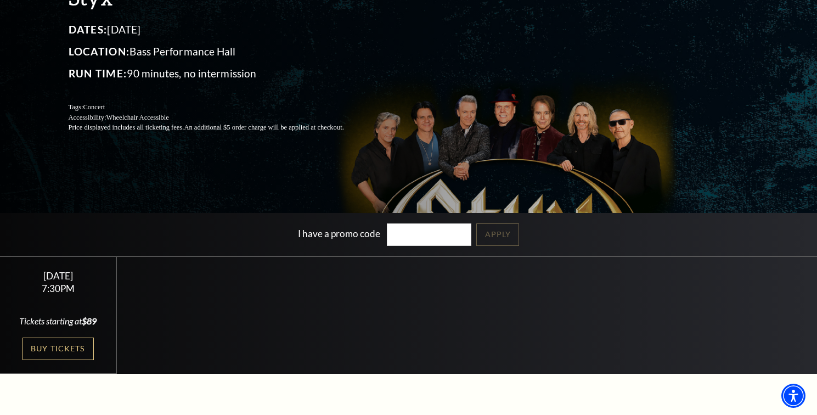
scroll to position [134, 0]
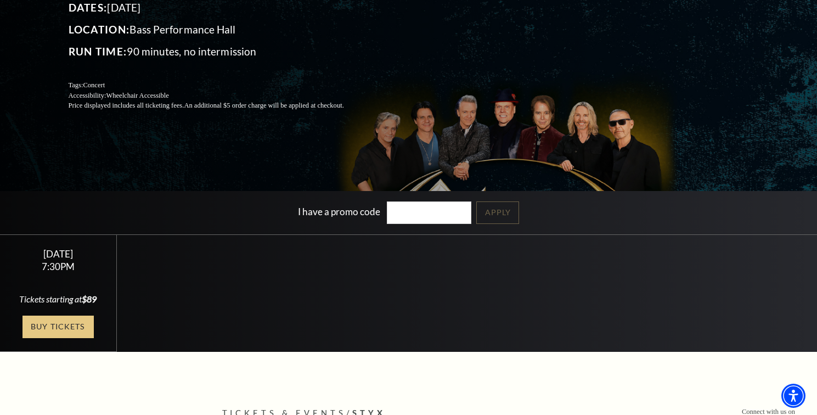
click at [68, 338] on link "Buy Tickets" at bounding box center [58, 327] width 71 height 23
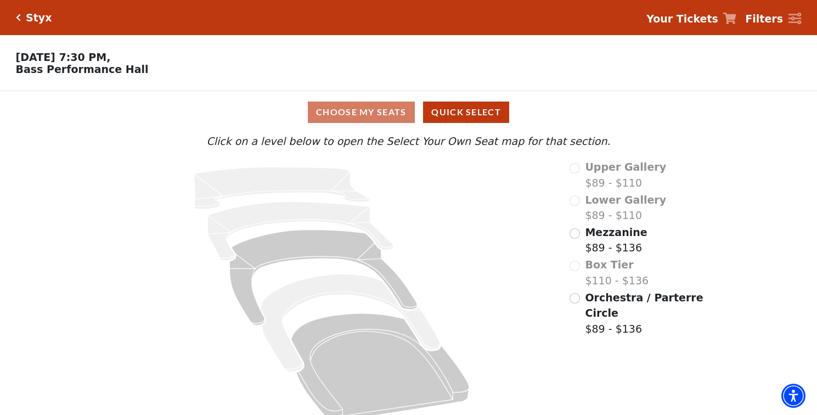
click at [700, 19] on strong "Your Tickets" at bounding box center [683, 19] width 72 height 12
click at [579, 231] on input "Mezzanine$89 - $136\a" at bounding box center [575, 233] width 10 height 10
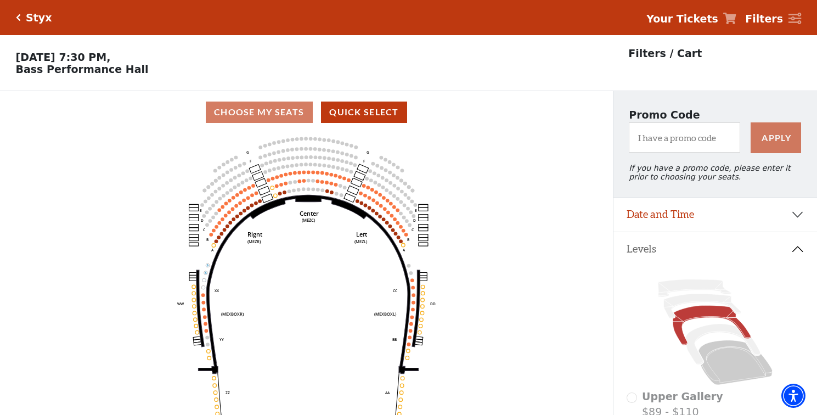
scroll to position [51, 0]
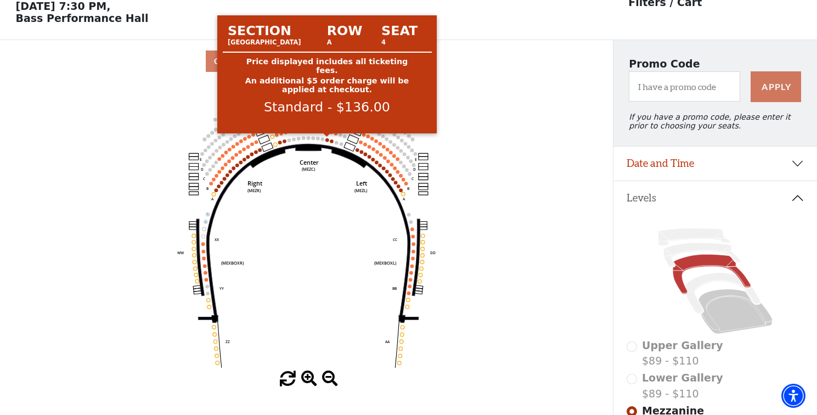
click at [327, 140] on circle at bounding box center [328, 140] width 4 height 4
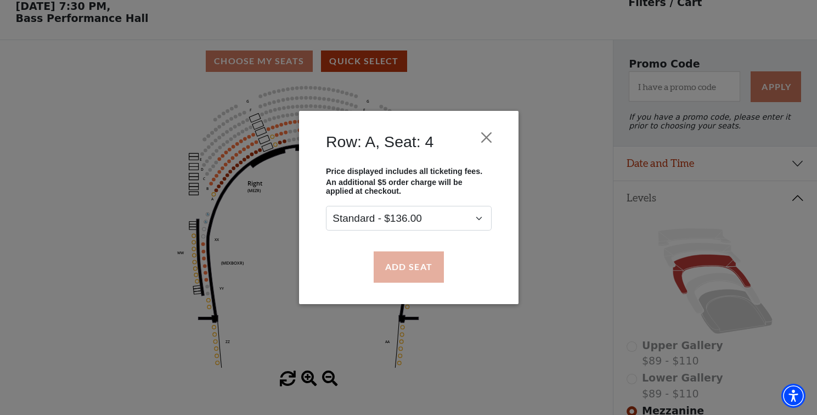
click at [408, 265] on button "Add Seat" at bounding box center [408, 266] width 70 height 31
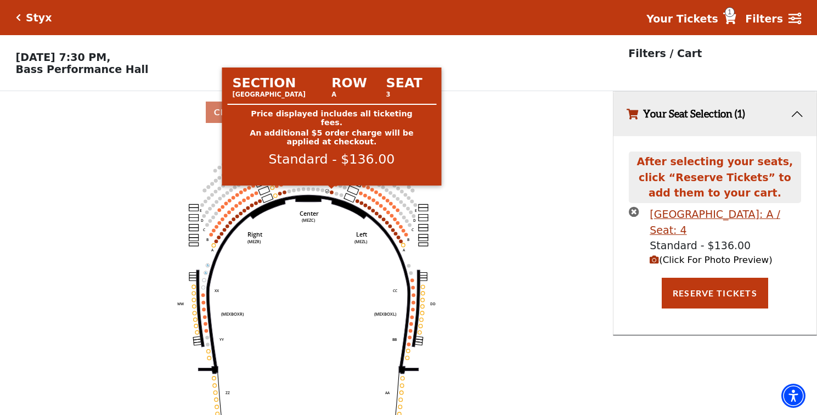
click at [333, 192] on circle at bounding box center [332, 192] width 4 height 4
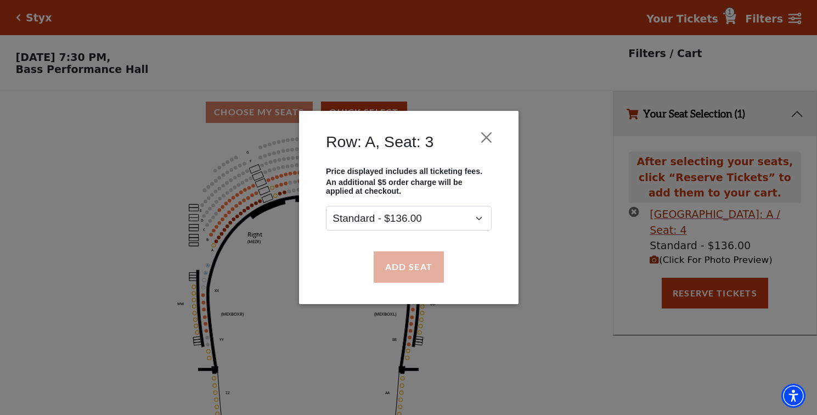
click at [407, 270] on button "Add Seat" at bounding box center [408, 266] width 70 height 31
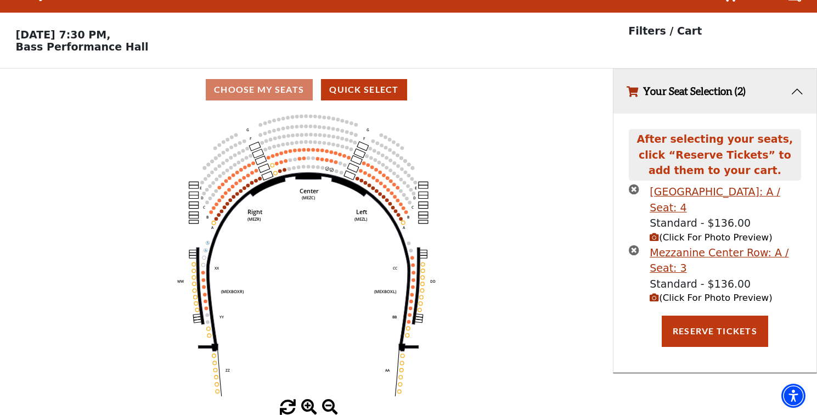
scroll to position [23, 0]
click at [703, 332] on button "Reserve Tickets" at bounding box center [715, 331] width 106 height 31
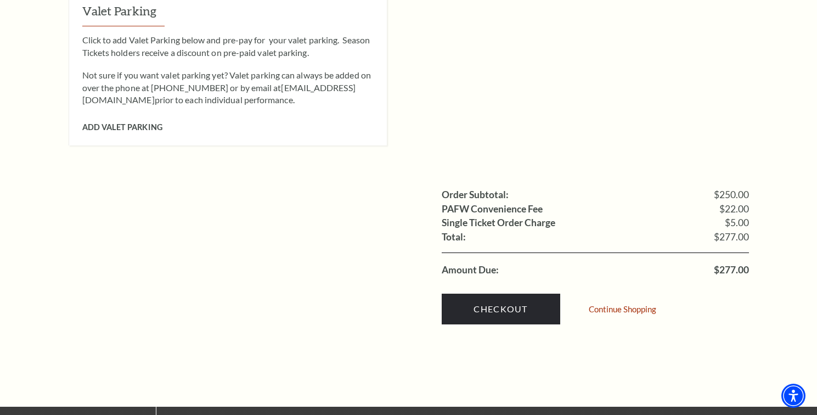
scroll to position [972, 0]
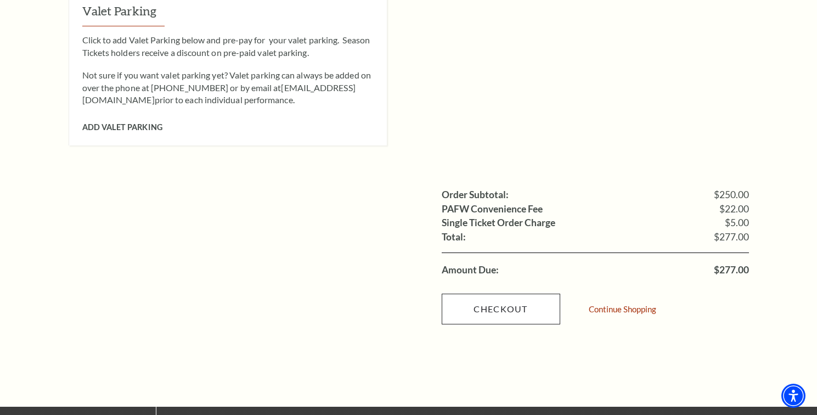
click at [525, 294] on link "Checkout" at bounding box center [501, 309] width 119 height 31
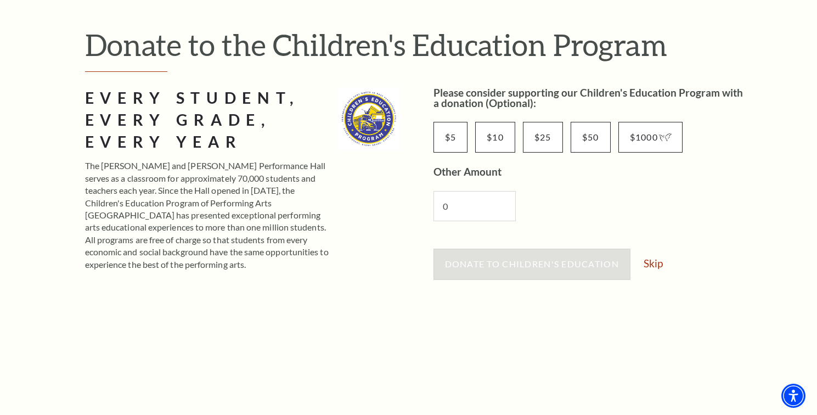
scroll to position [141, 0]
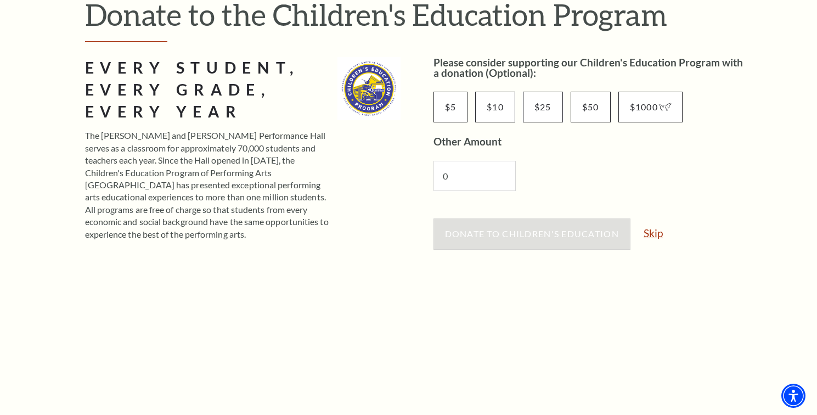
click at [654, 232] on link "Skip" at bounding box center [653, 233] width 19 height 10
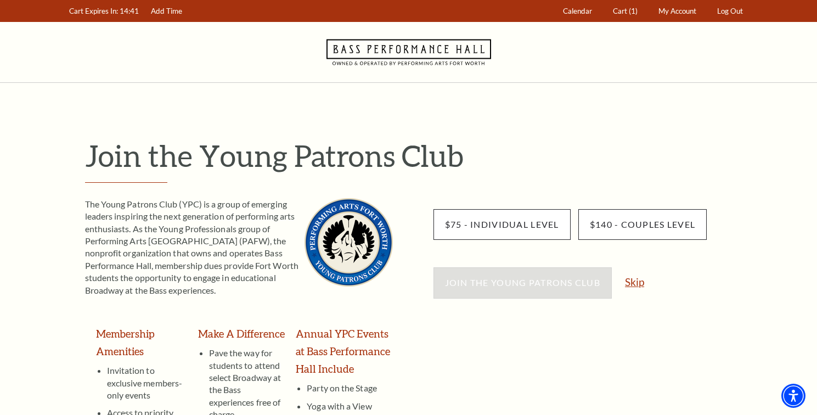
click at [640, 285] on link "Skip" at bounding box center [634, 282] width 19 height 10
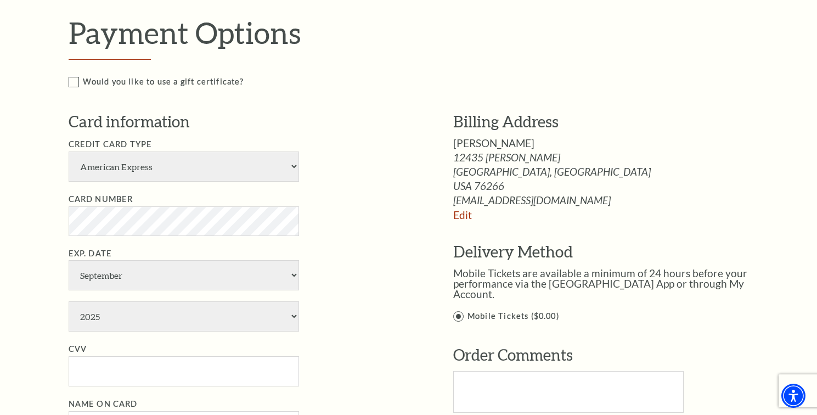
scroll to position [502, 0]
click at [198, 154] on select "American Express Visa Master Card Discover" at bounding box center [184, 166] width 231 height 30
select select "25"
click at [110, 260] on select "January February March April May June July August September October November De…" at bounding box center [184, 275] width 231 height 30
select select "6"
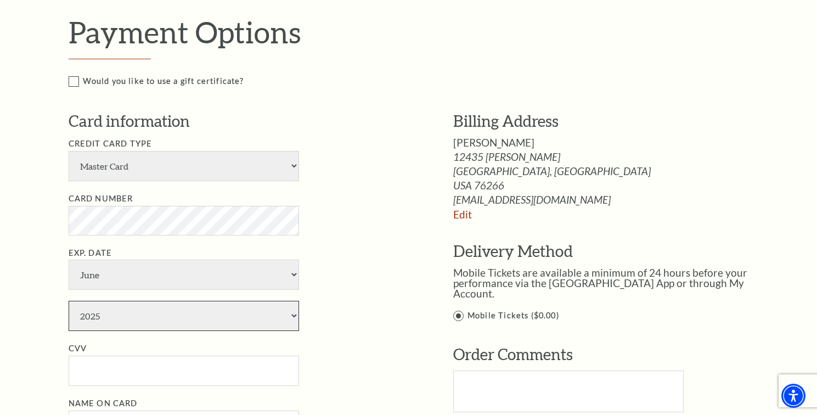
click at [114, 301] on select "2025 2026 2027 2028 2029 2030 2031 2032 2033 2034" at bounding box center [184, 316] width 231 height 30
select select "2028"
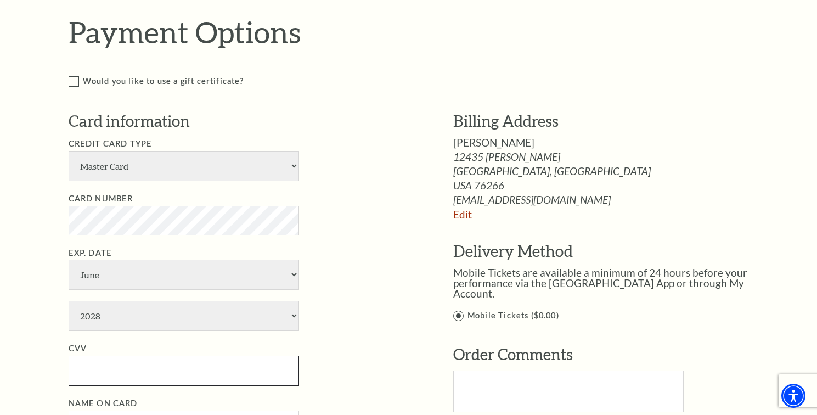
click at [105, 356] on input "CVV" at bounding box center [184, 371] width 231 height 30
type input "353"
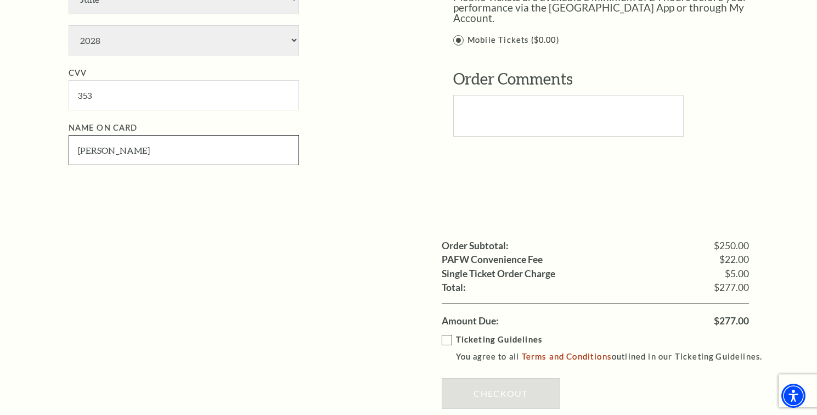
scroll to position [781, 0]
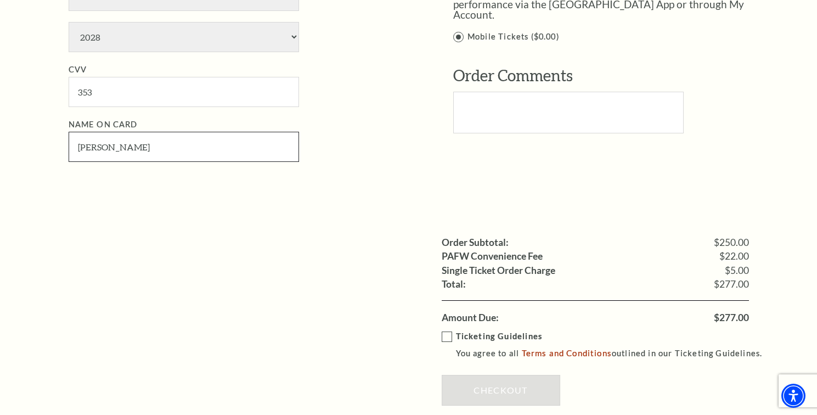
type input "Michael Petkus"
click at [448, 330] on label "Ticketing Guidelines You agree to all Terms and Conditions outlined in our Tick…" at bounding box center [607, 345] width 331 height 30
click at [0, 0] on input "Ticketing Guidelines You agree to all Terms and Conditions outlined in our Tick…" at bounding box center [0, 0] width 0 height 0
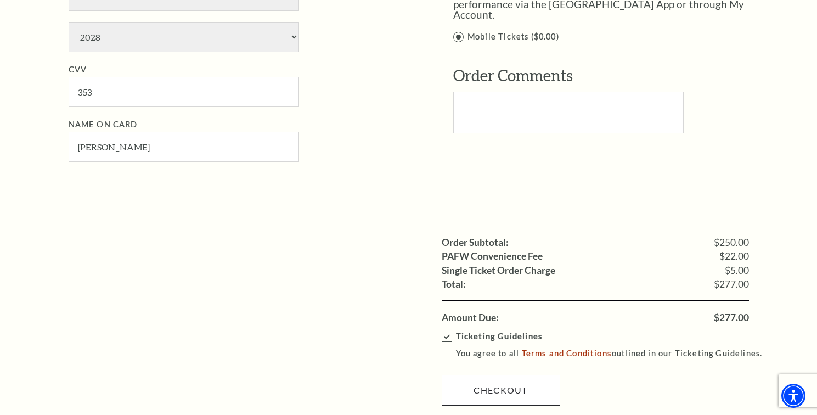
click at [476, 375] on link "Checkout" at bounding box center [501, 390] width 119 height 31
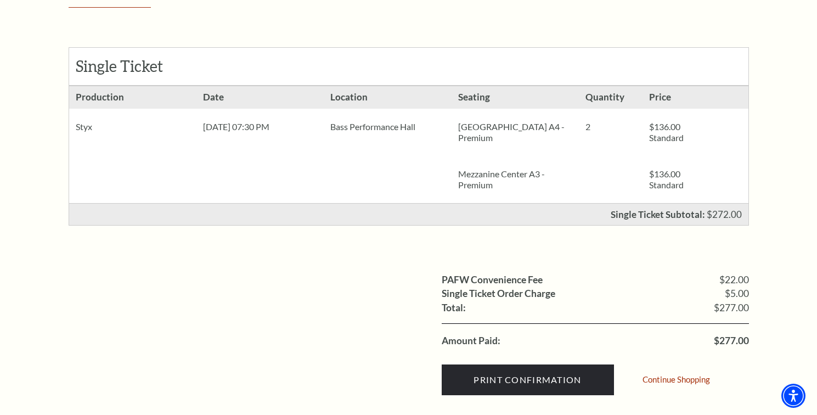
scroll to position [204, 0]
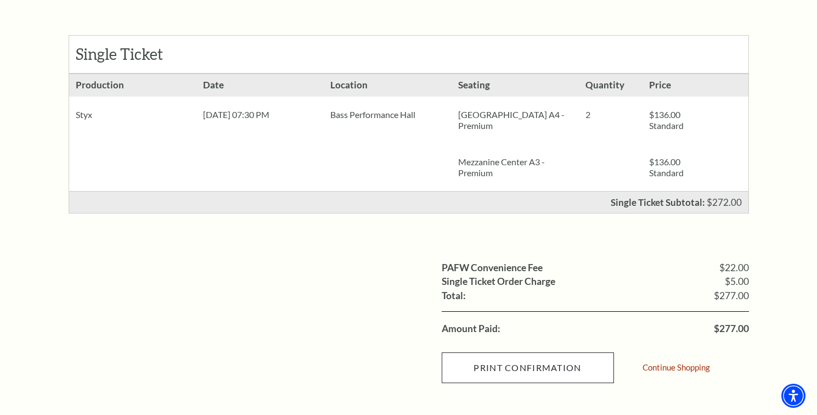
click at [541, 366] on input "Print Confirmation" at bounding box center [528, 367] width 172 height 31
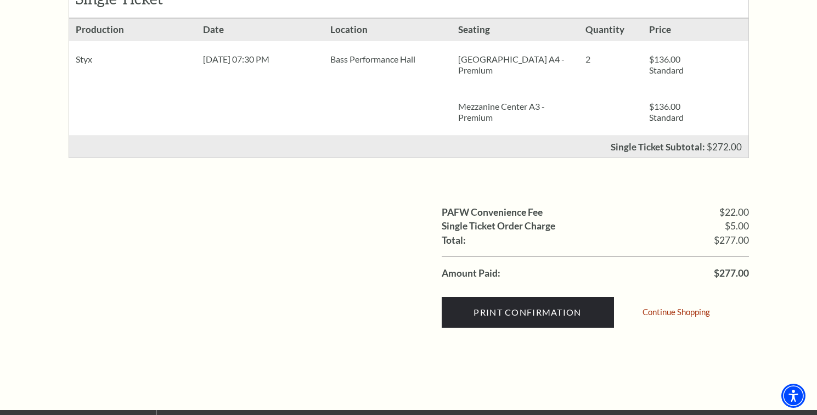
scroll to position [259, 0]
click at [670, 309] on link "Continue Shopping" at bounding box center [677, 312] width 68 height 8
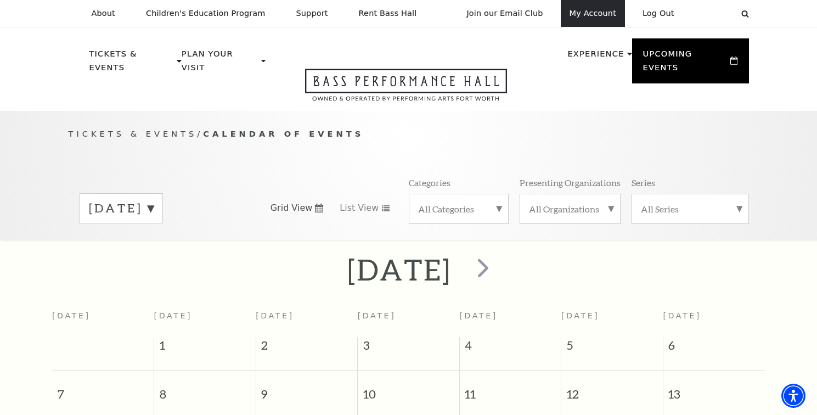
click at [591, 18] on link "My Account" at bounding box center [593, 13] width 64 height 27
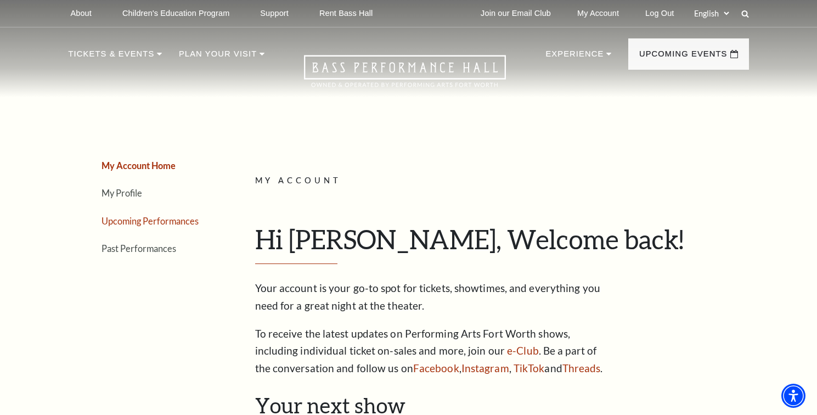
click at [169, 222] on link "Upcoming Performances" at bounding box center [150, 221] width 97 height 10
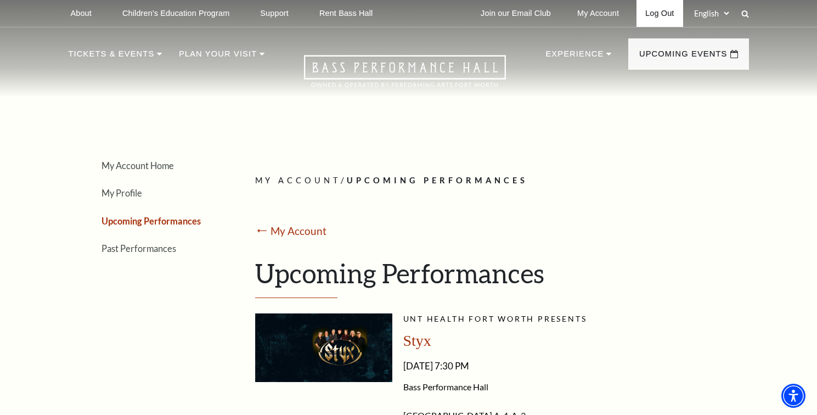
click at [657, 13] on link "Log Out" at bounding box center [660, 13] width 46 height 27
